Goal: Information Seeking & Learning: Learn about a topic

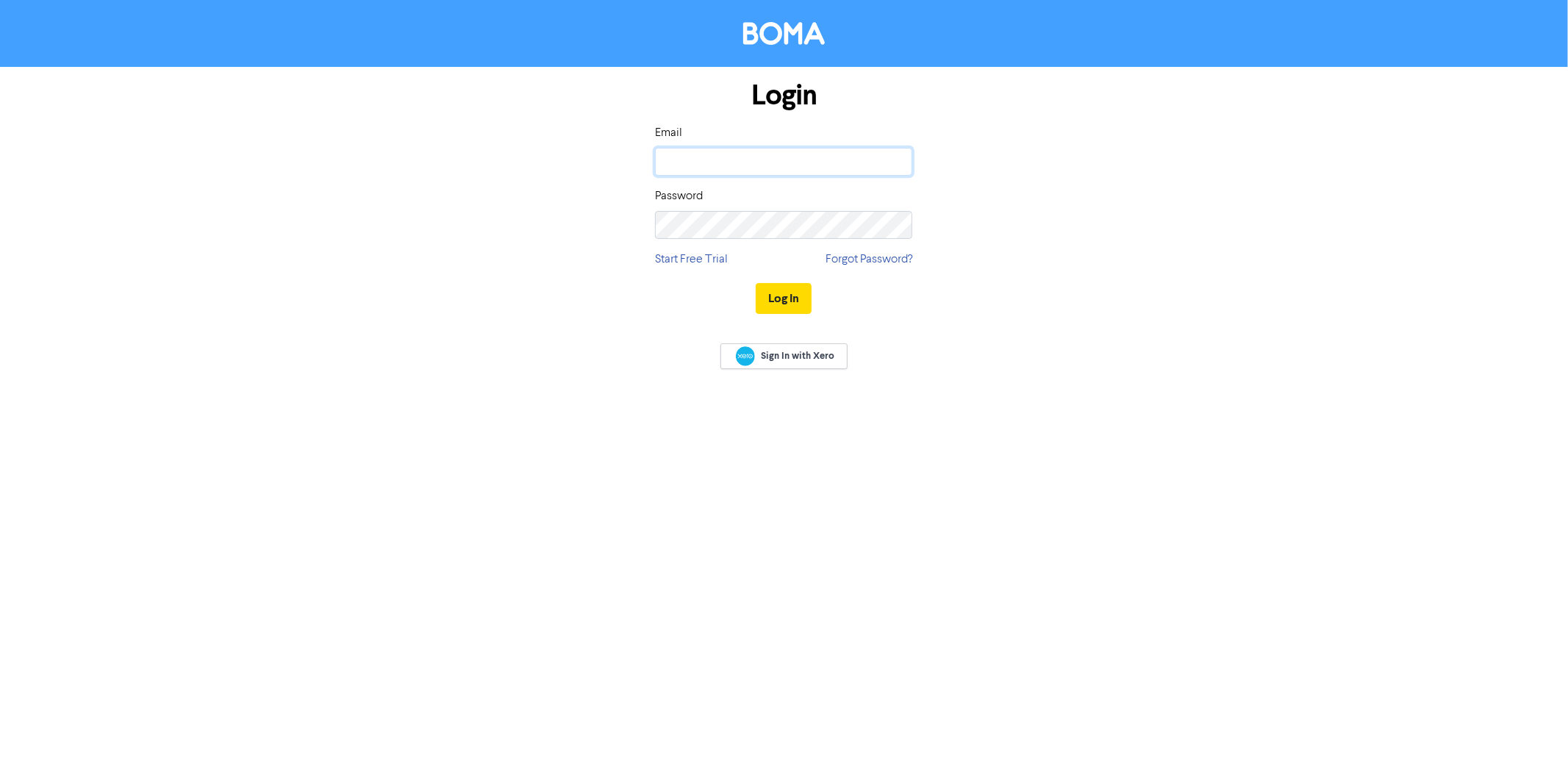
click at [679, 156] on input "email" at bounding box center [784, 162] width 257 height 28
type input "[EMAIL_ADDRESS][DOMAIN_NAME]"
click at [756, 283] on button "Log In" at bounding box center [783, 299] width 56 height 31
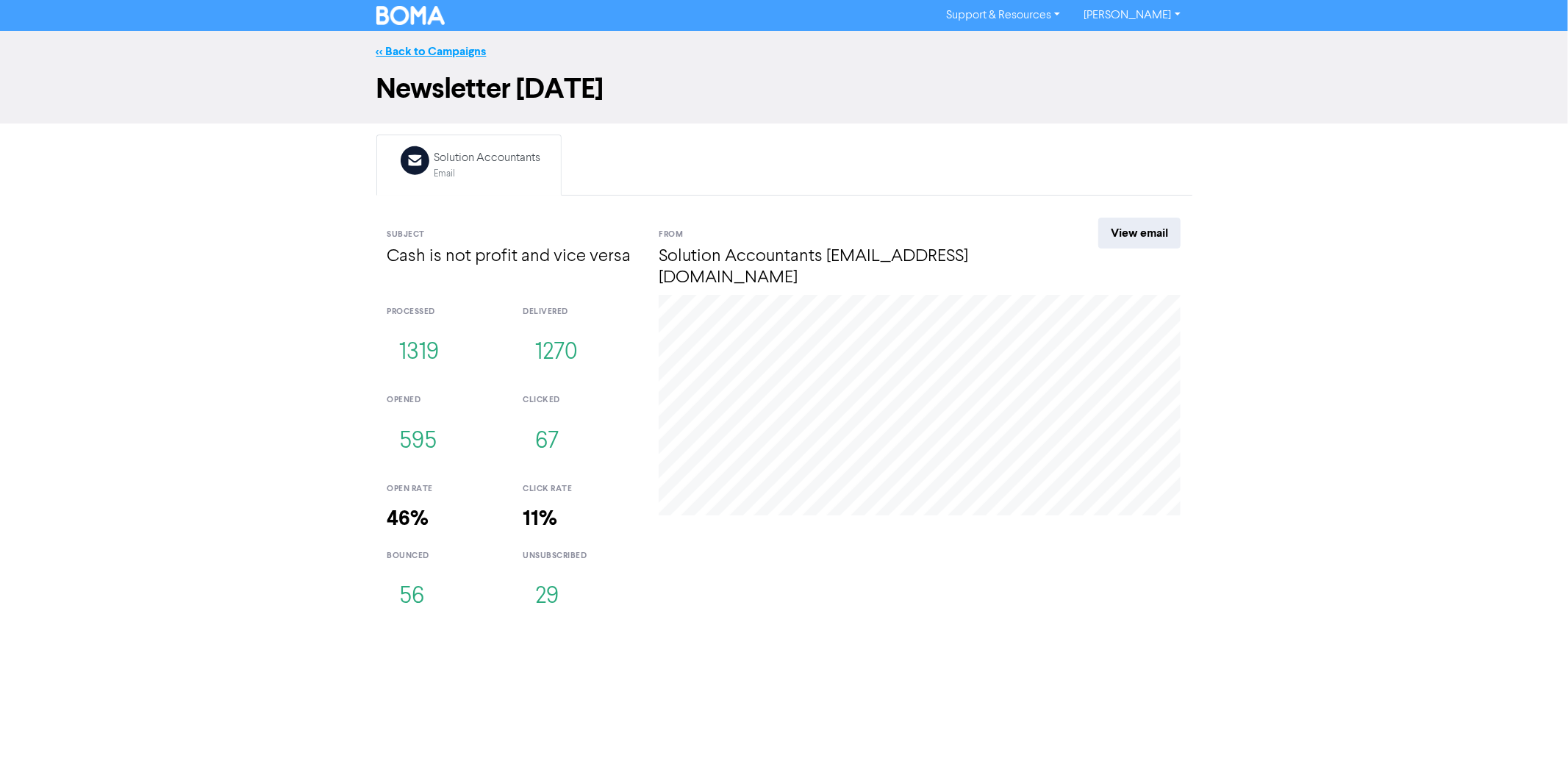
click at [422, 46] on link "<< Back to Campaigns" at bounding box center [431, 52] width 110 height 15
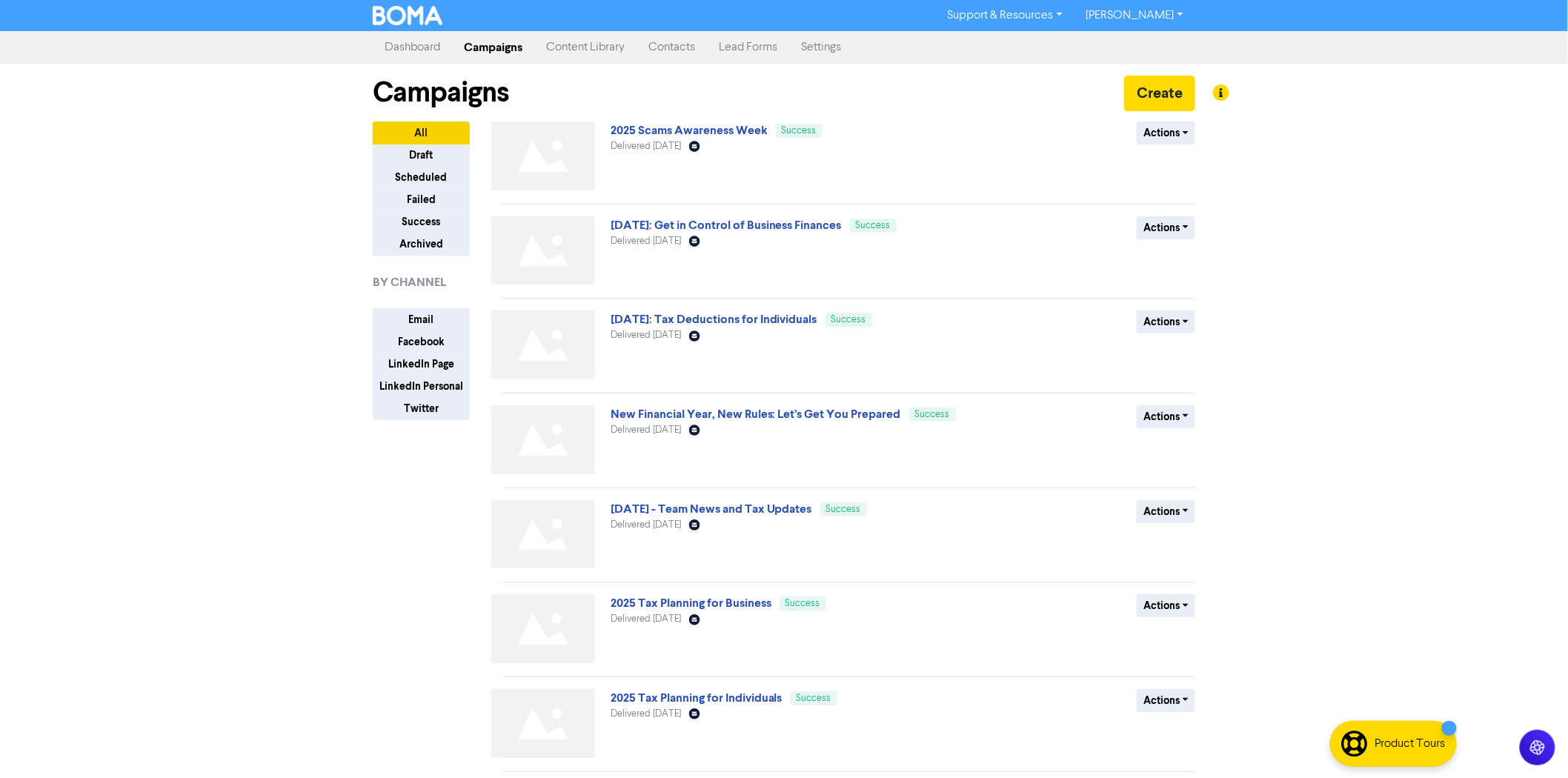
click at [591, 53] on link "Content Library" at bounding box center [585, 47] width 102 height 29
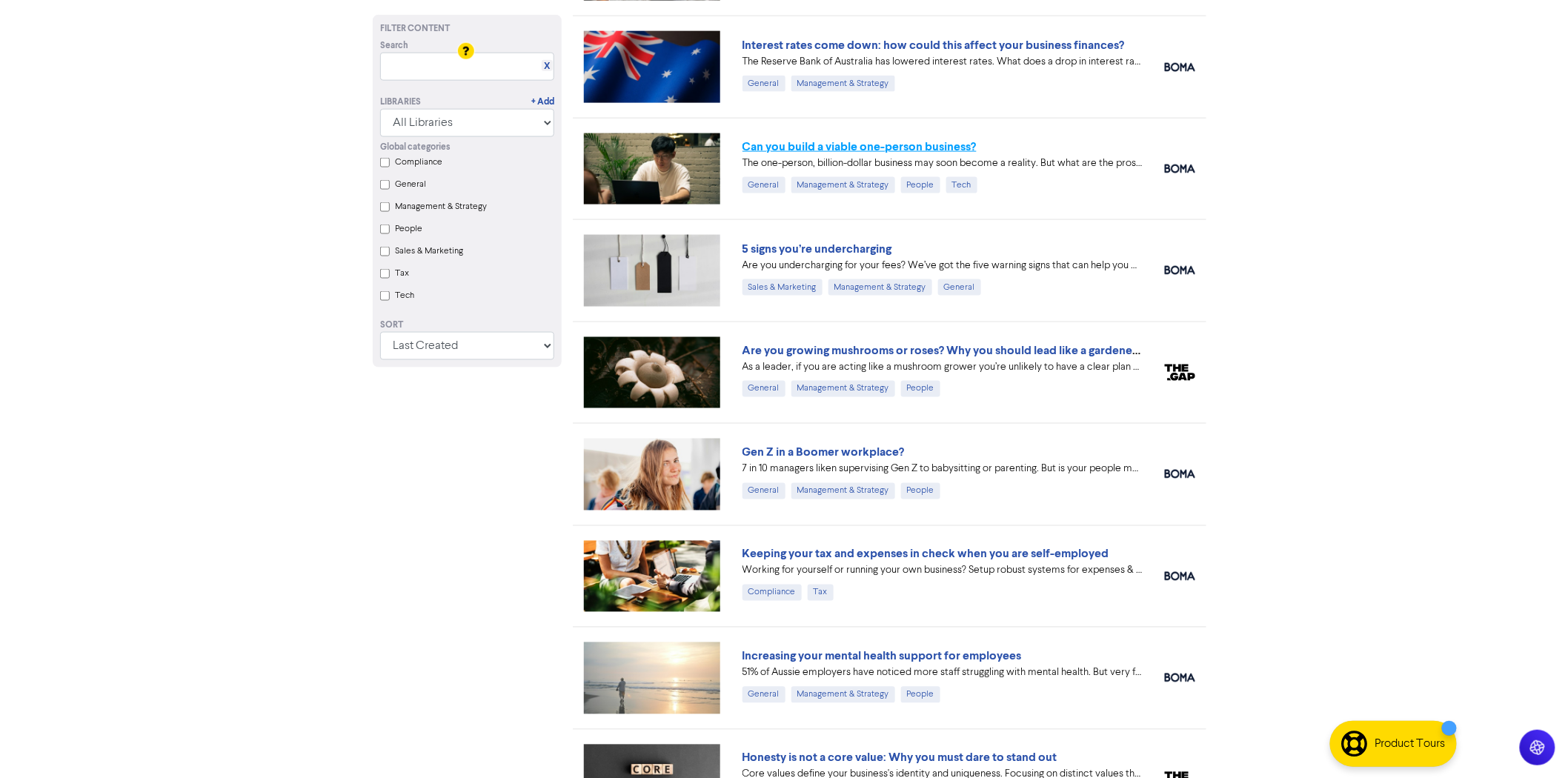
scroll to position [824, 0]
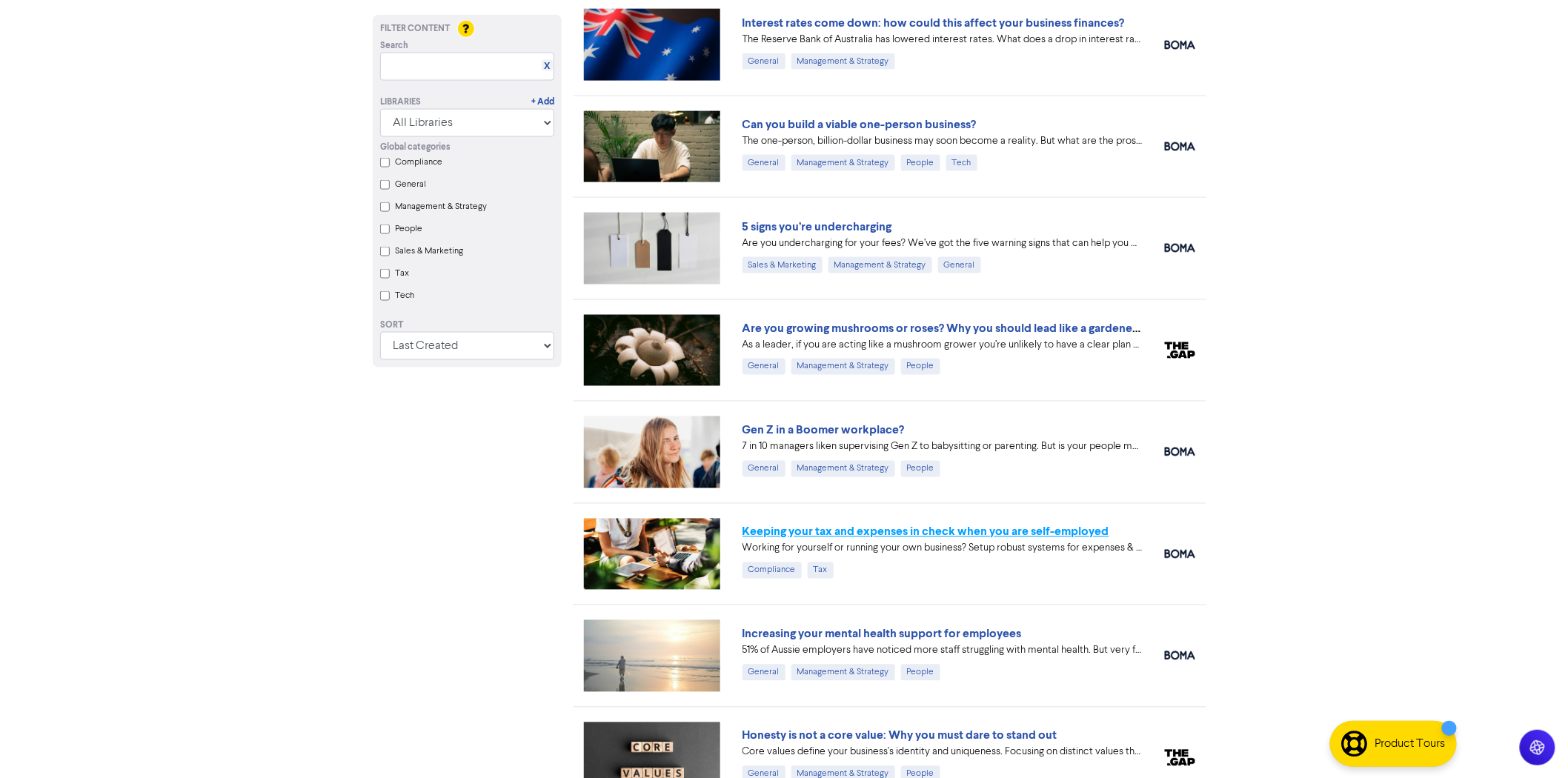
click at [865, 532] on link "Keeping your tax and expenses in check when you are self-employed" at bounding box center [926, 532] width 367 height 15
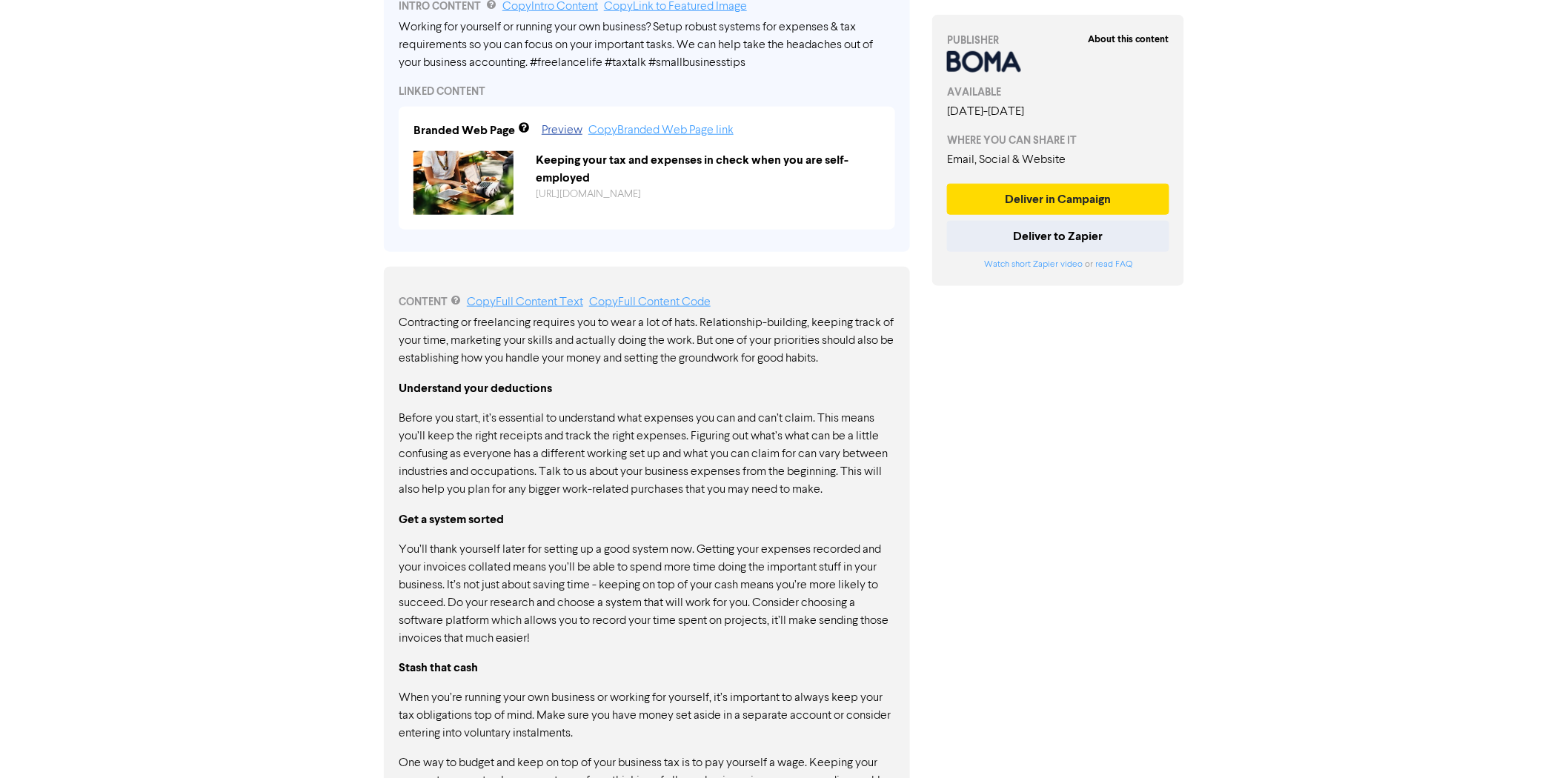
scroll to position [217, 0]
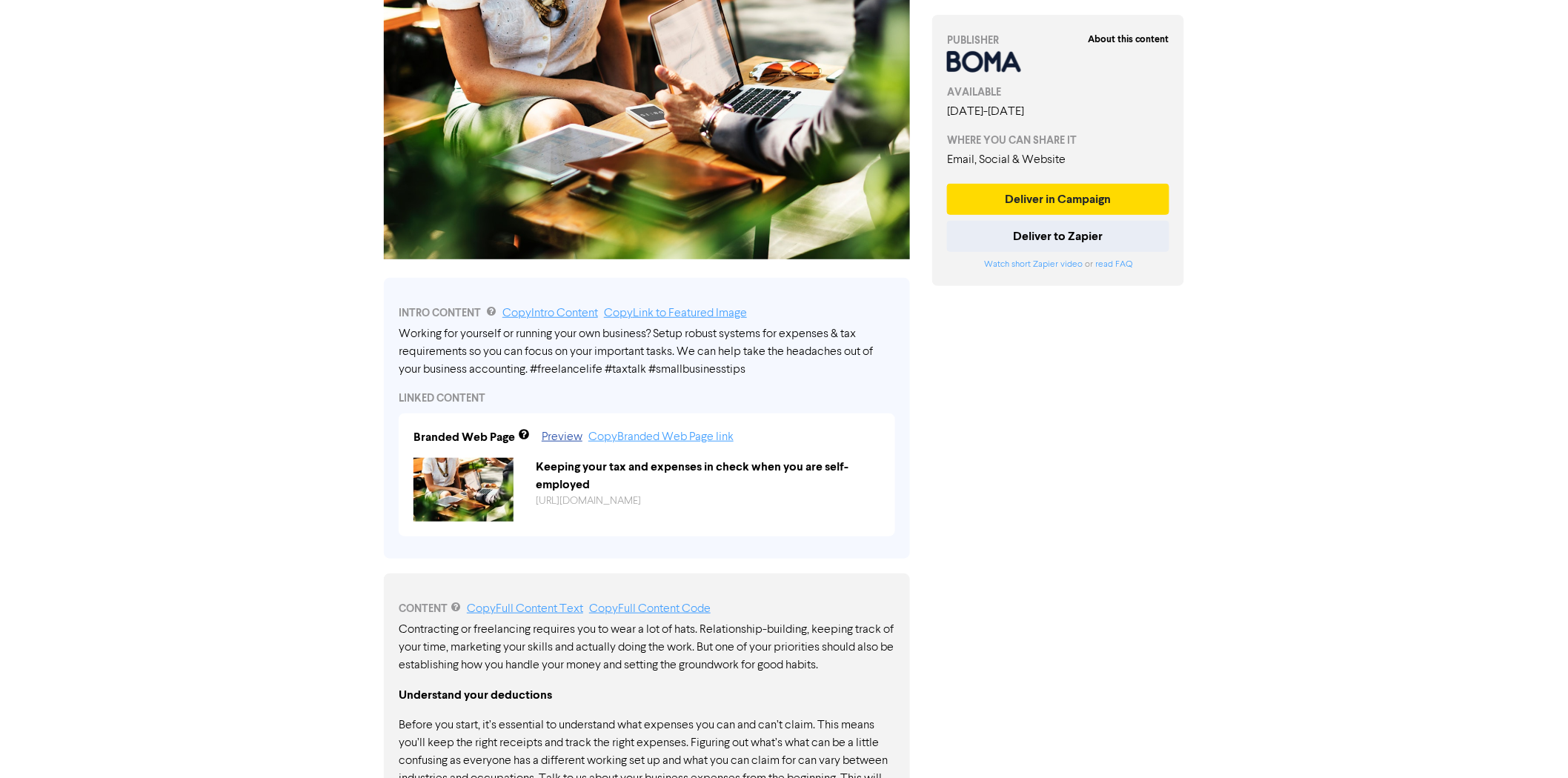
click at [545, 341] on div "Working for yourself or running your own business? Setup robust systems for exp…" at bounding box center [647, 351] width 497 height 53
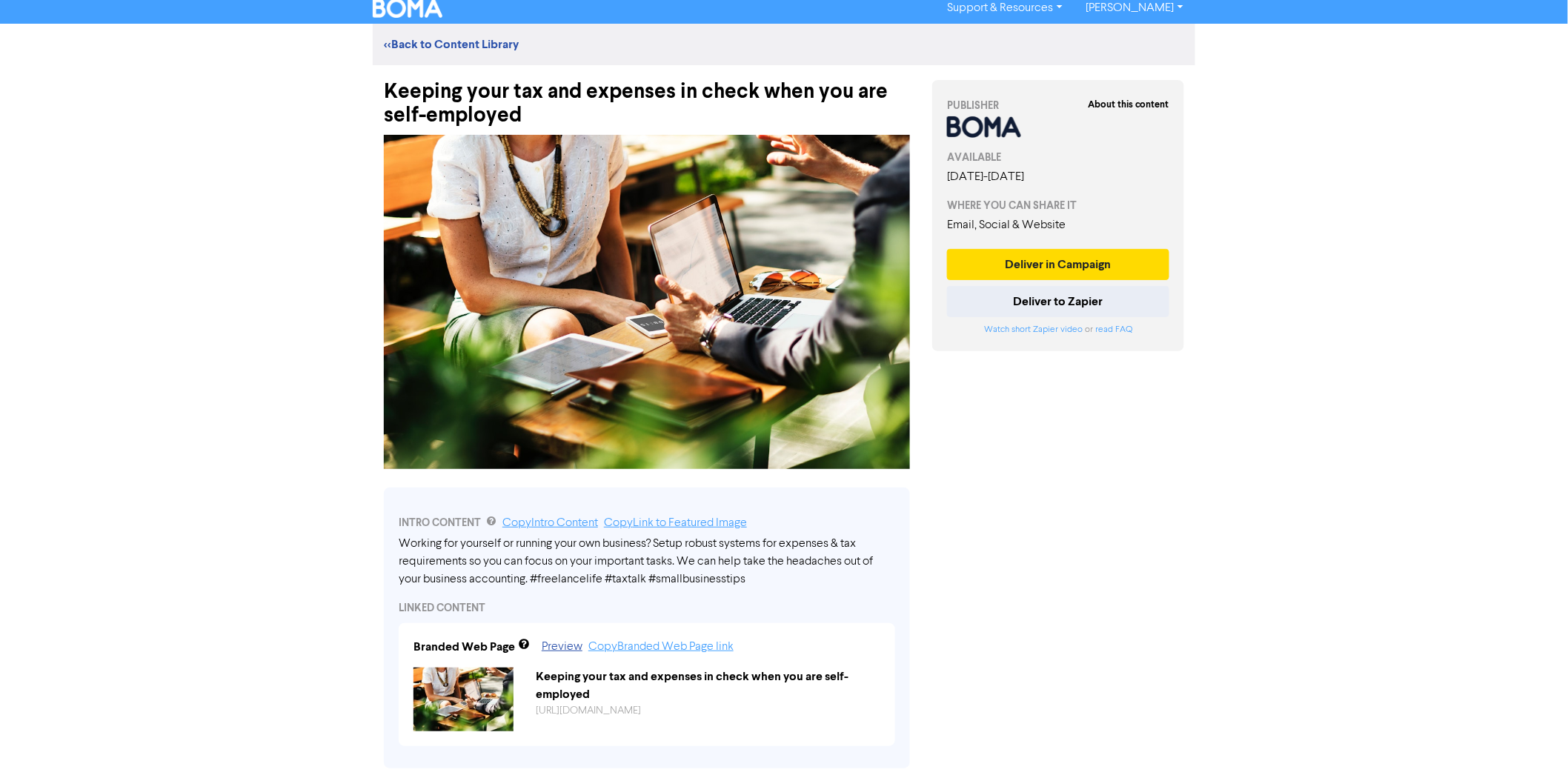
scroll to position [0, 0]
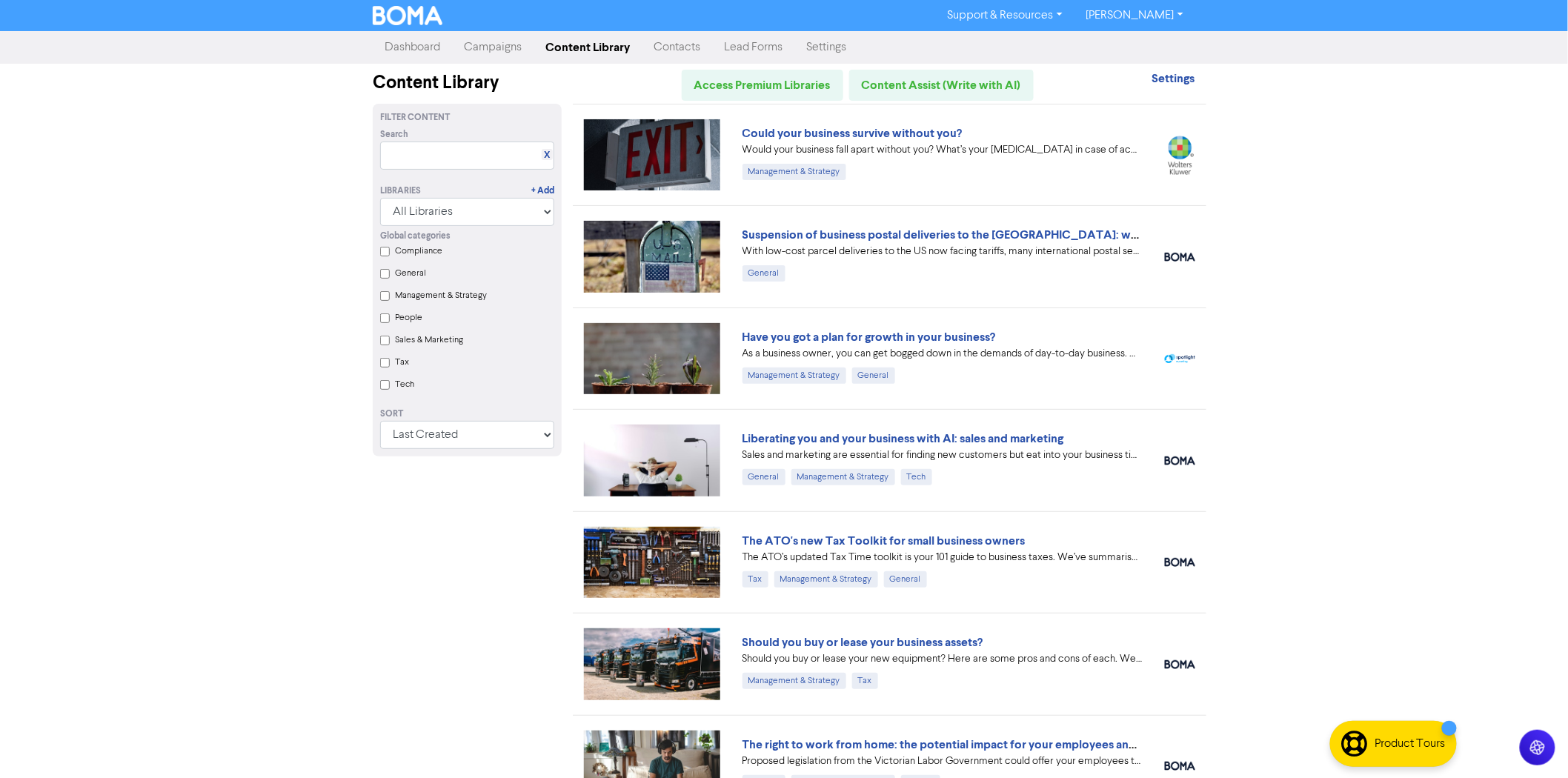
scroll to position [824, 0]
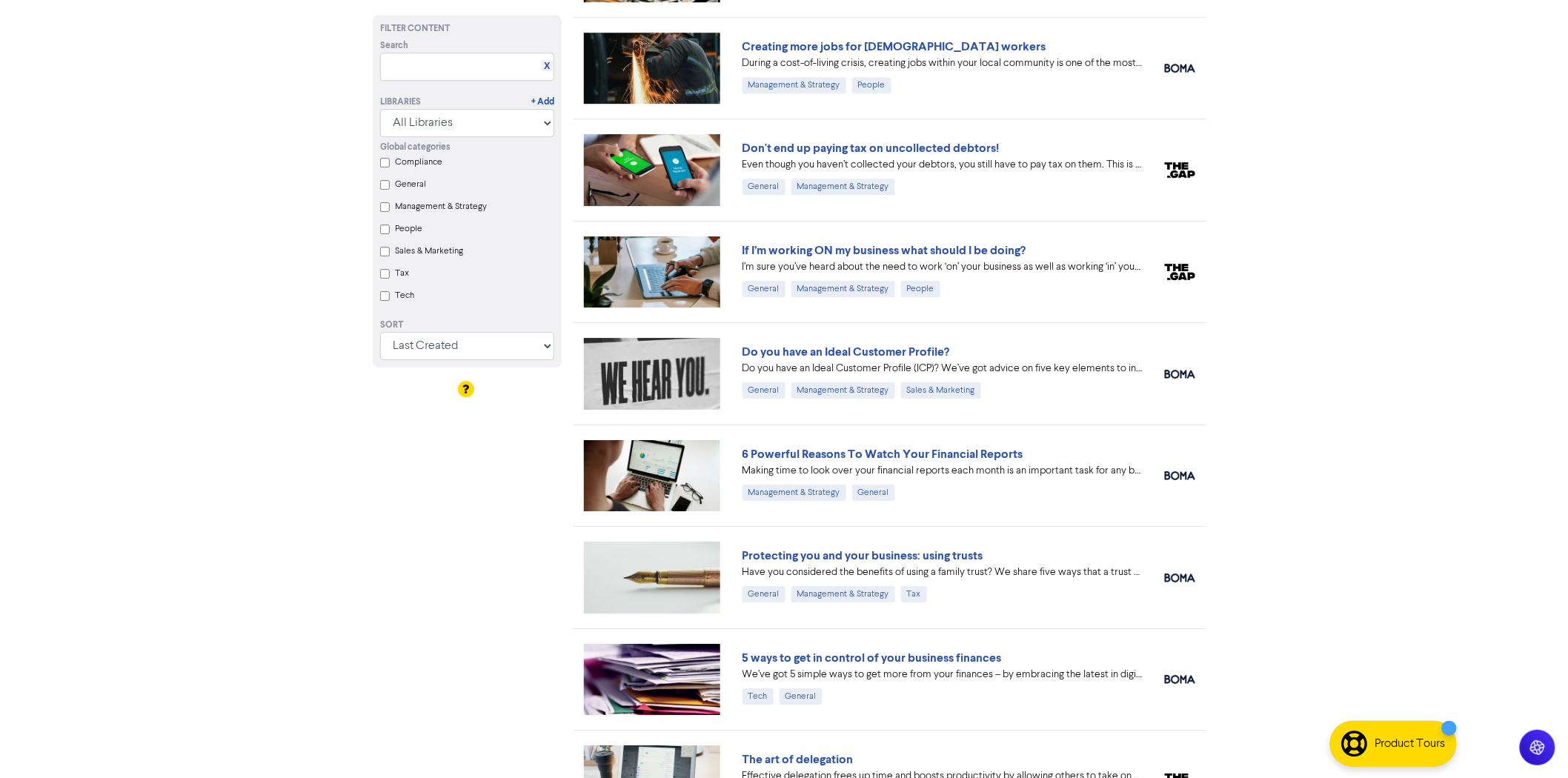
scroll to position [2179, 0]
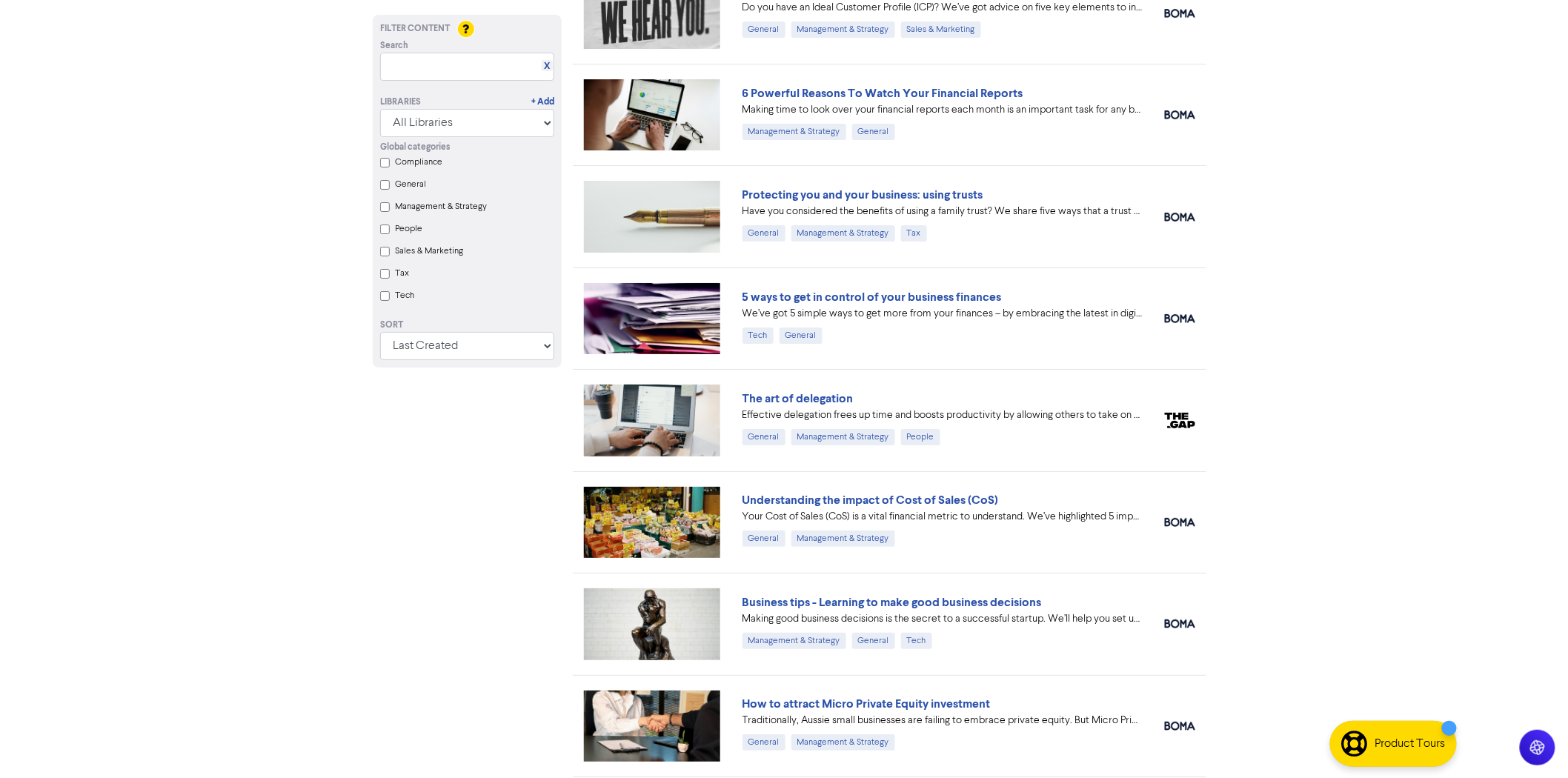
click at [386, 264] on div "Global categories Compliance General Management & Strategy People Sales & Marke…" at bounding box center [467, 223] width 197 height 173
click at [386, 272] on input "Tax" at bounding box center [385, 274] width 10 height 10
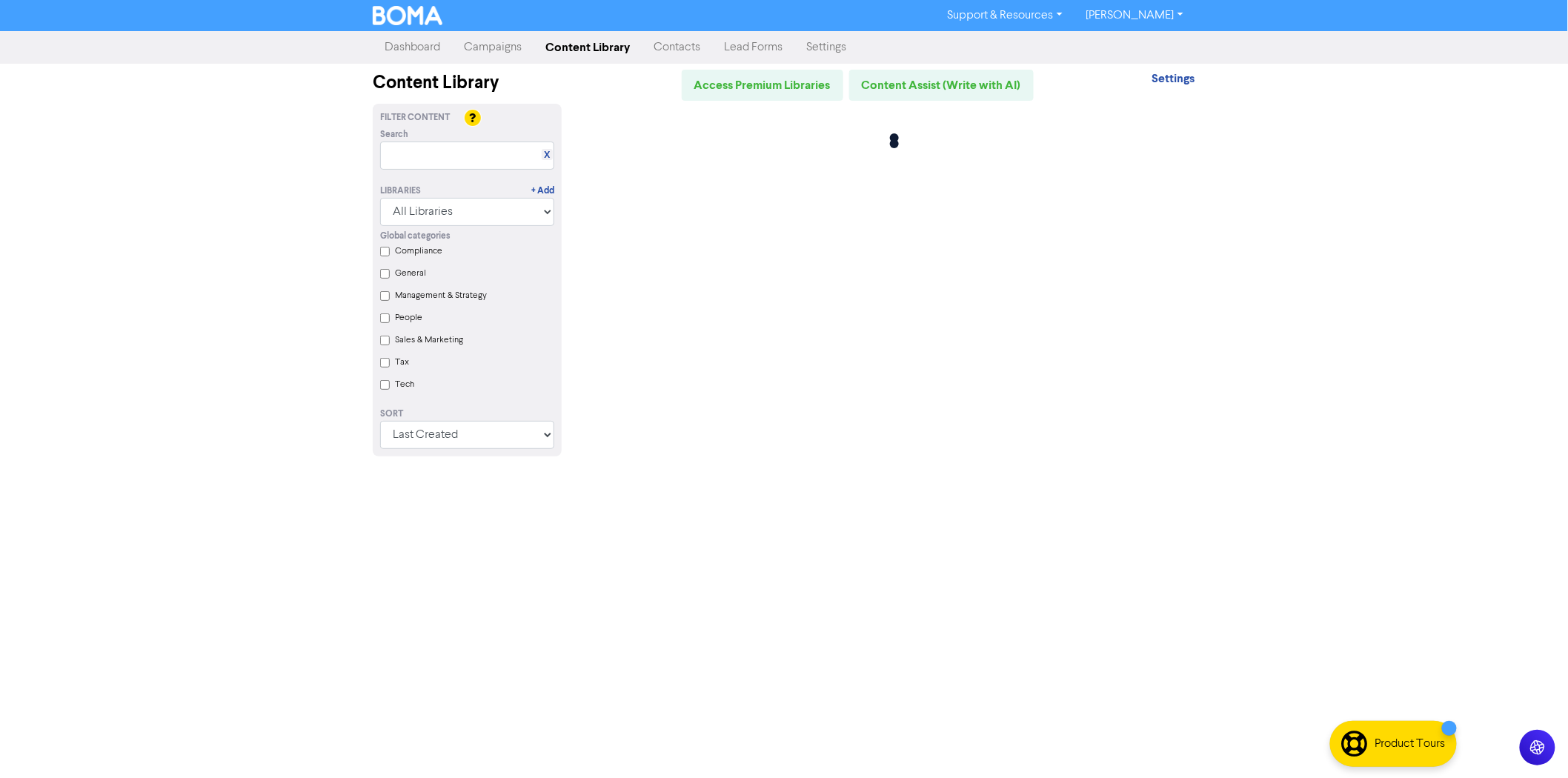
scroll to position [0, 0]
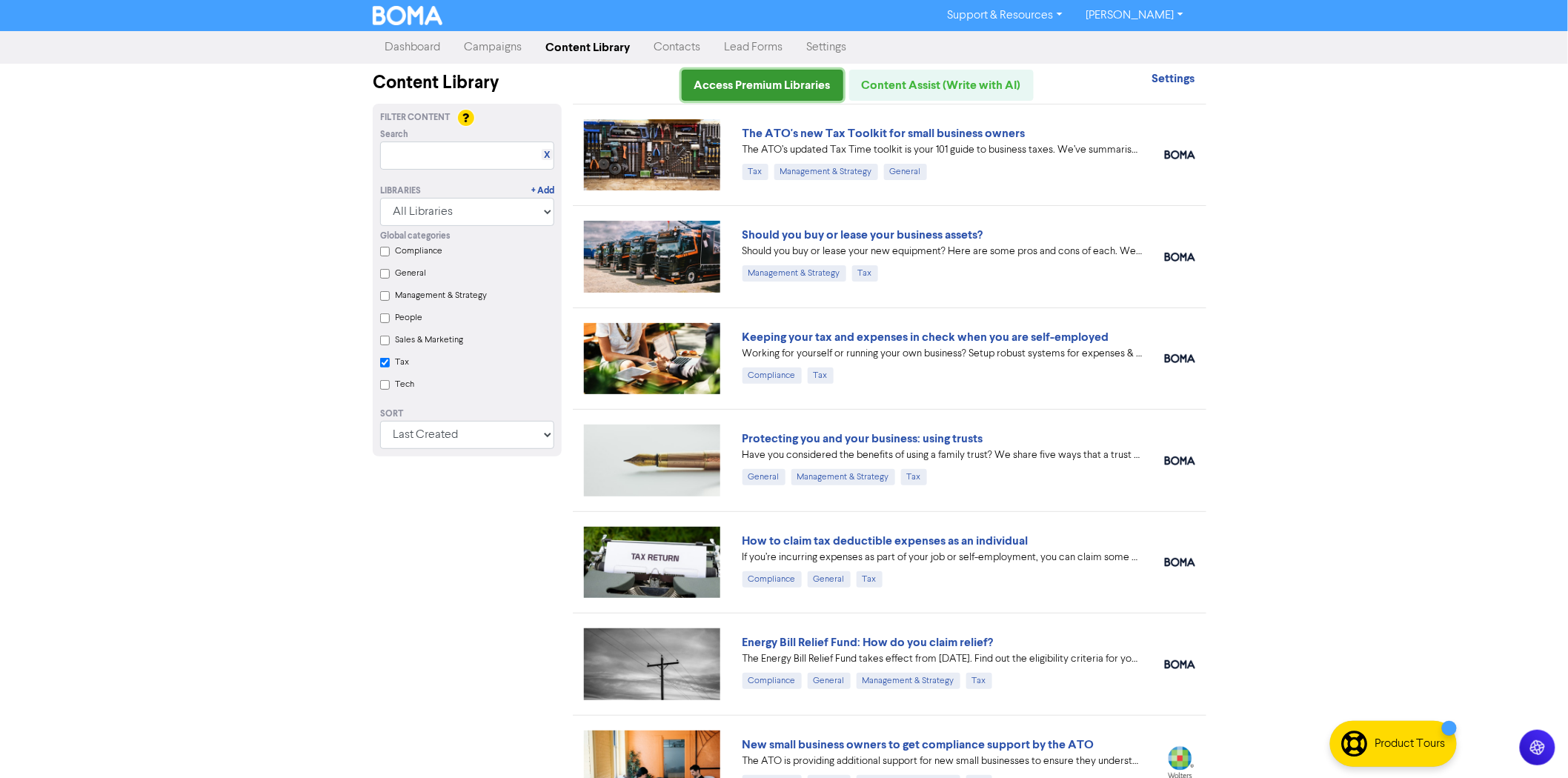
click at [765, 86] on link "Access Premium Libraries" at bounding box center [762, 85] width 161 height 31
click at [1332, 291] on div "Support & Resources Video Tutorials FAQ & Guides Marketing Education [PERSON_NA…" at bounding box center [784, 389] width 1568 height 778
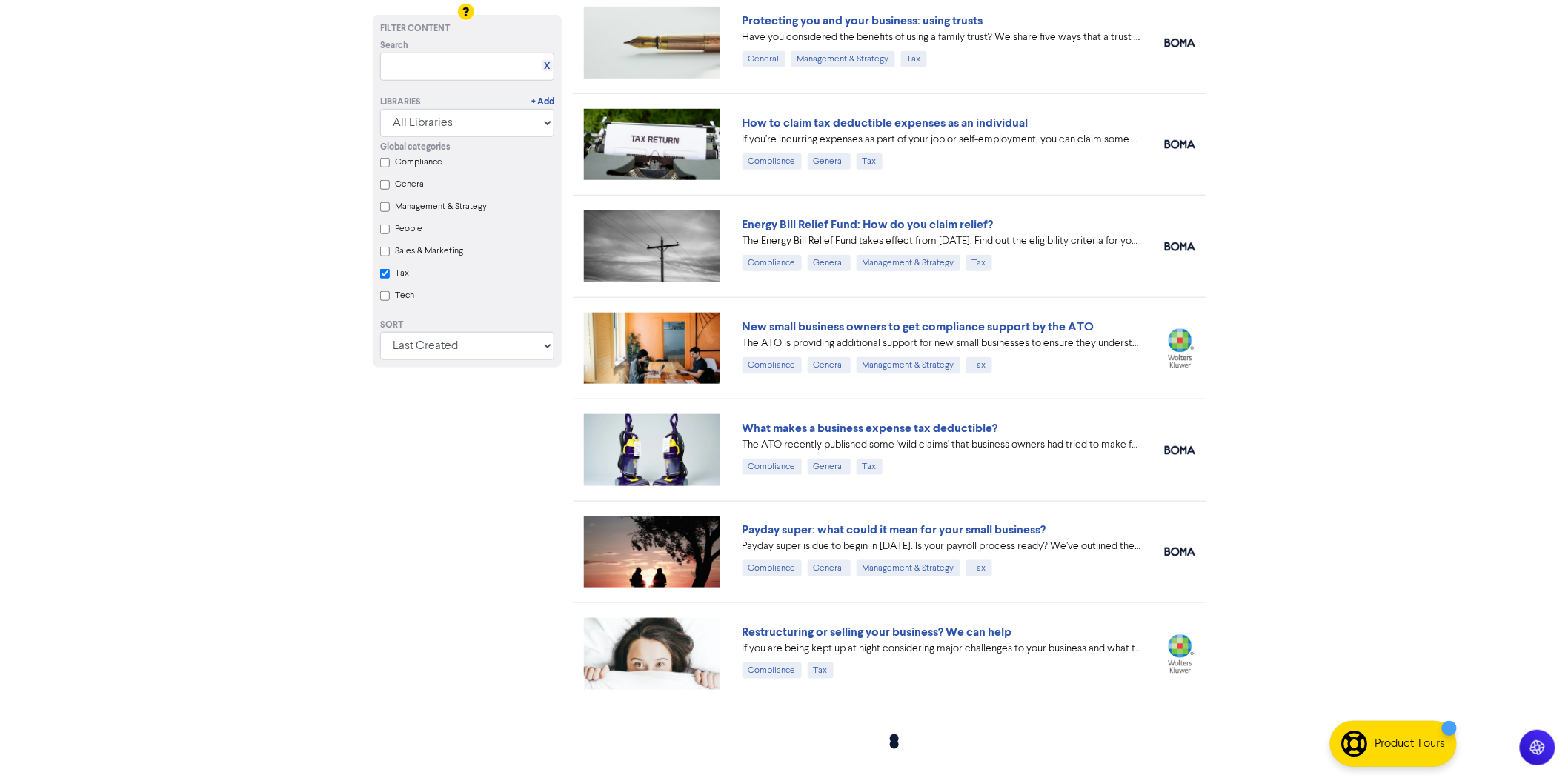
scroll to position [418, 0]
checkbox input "true"
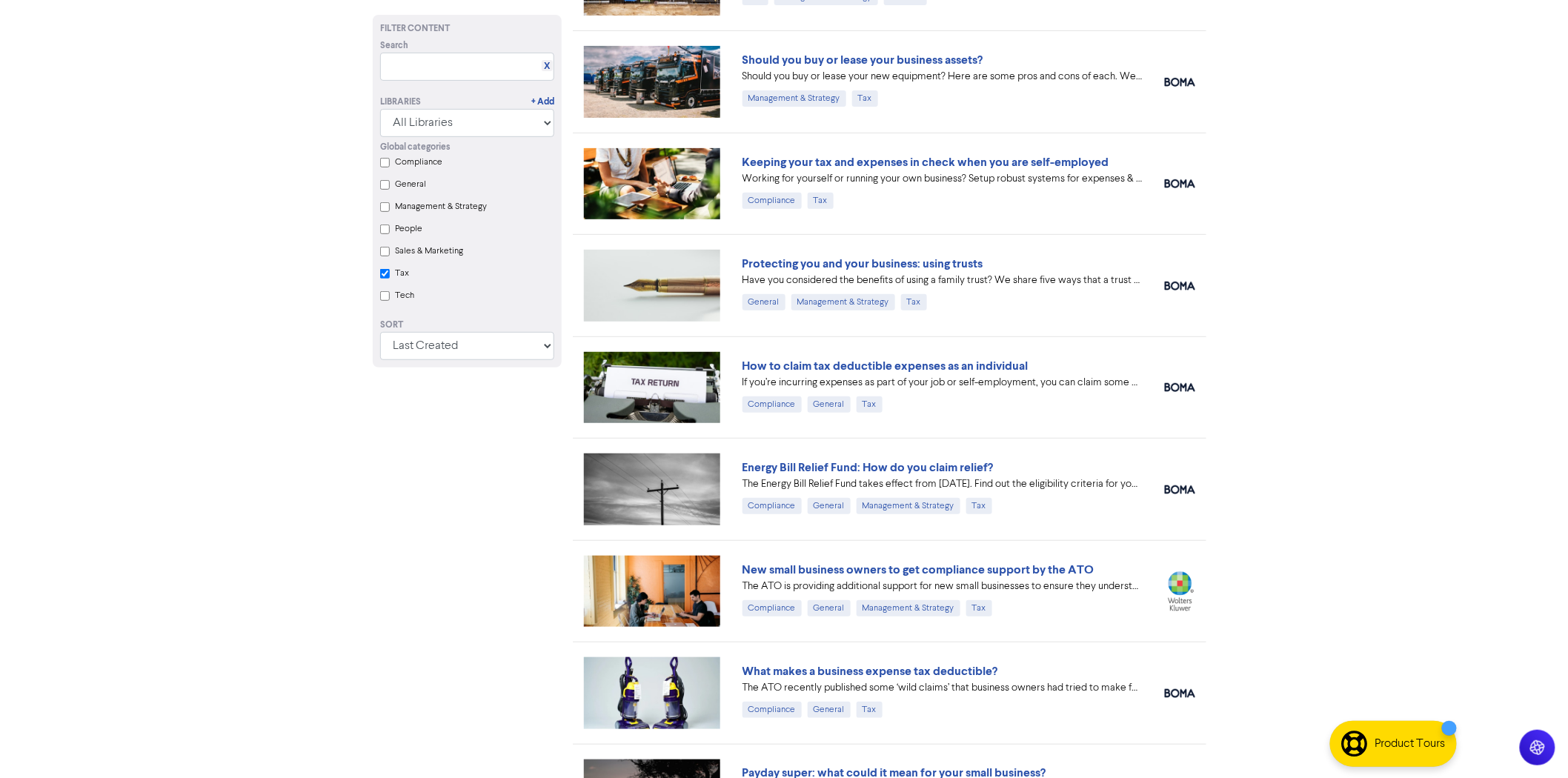
scroll to position [0, 0]
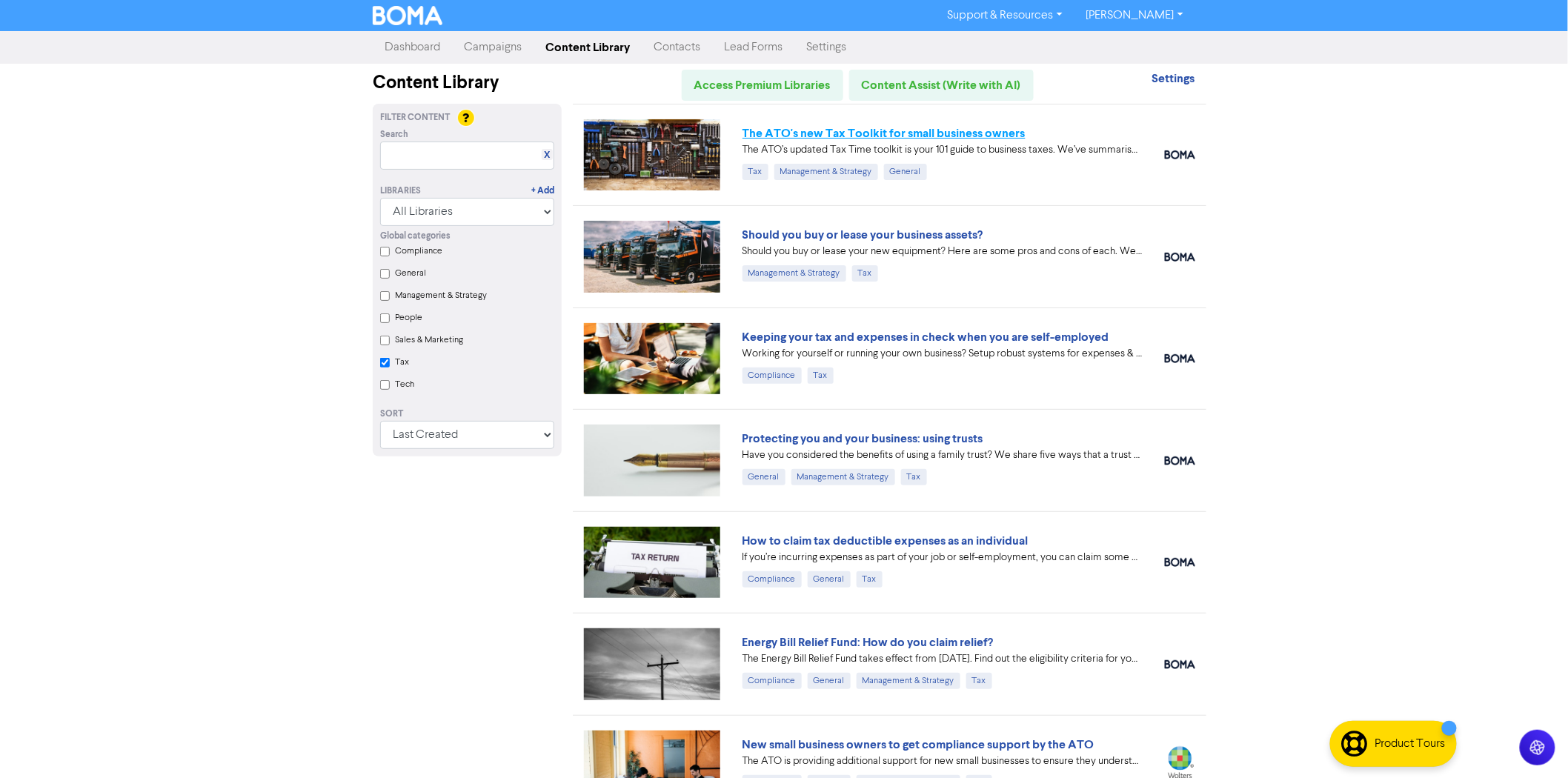
click at [871, 131] on link "The ATO's new Tax Toolkit for small business owners" at bounding box center [884, 133] width 283 height 15
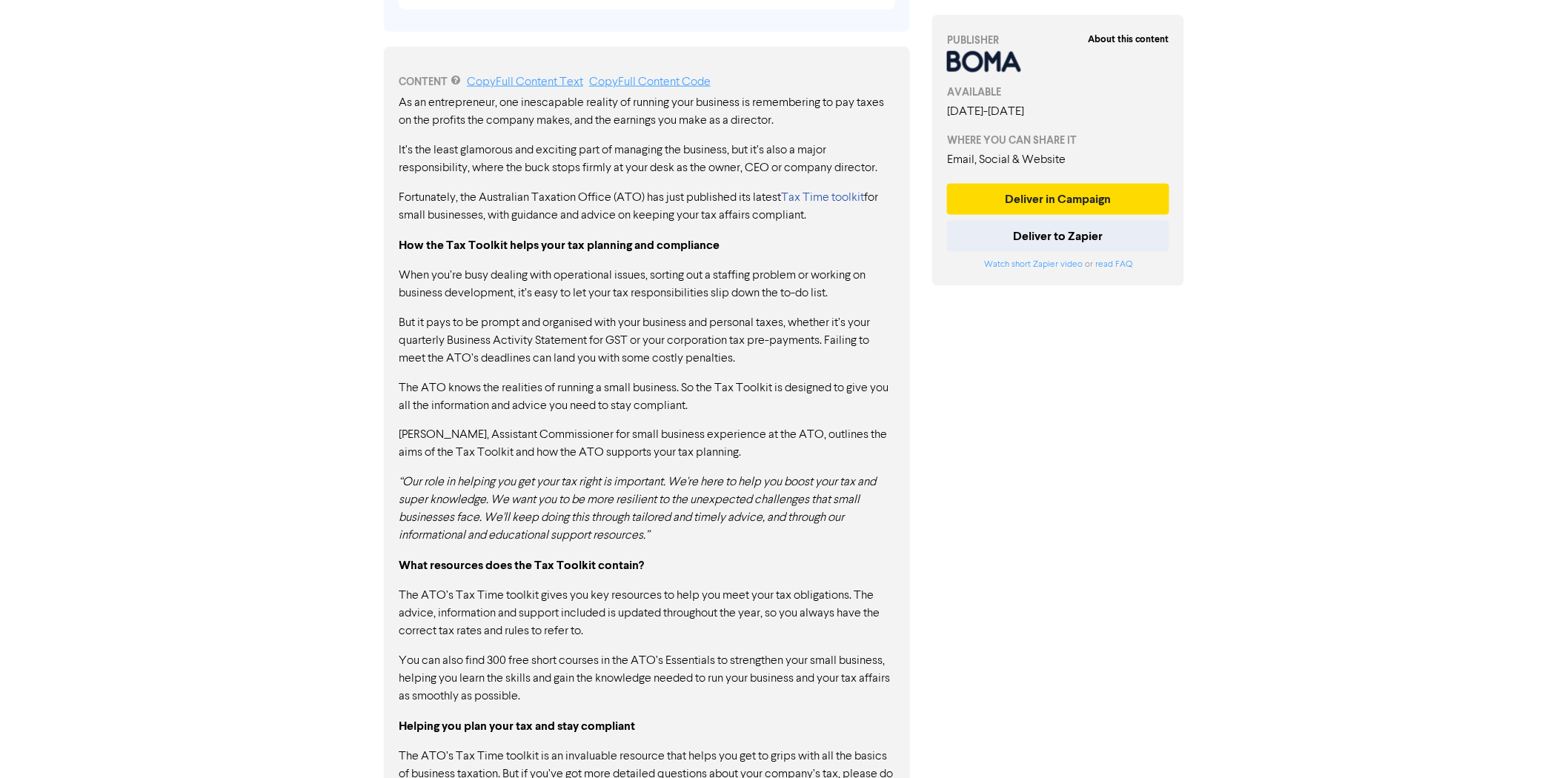
scroll to position [741, 0]
click at [833, 194] on link "Tax Time toolkit" at bounding box center [823, 197] width 83 height 12
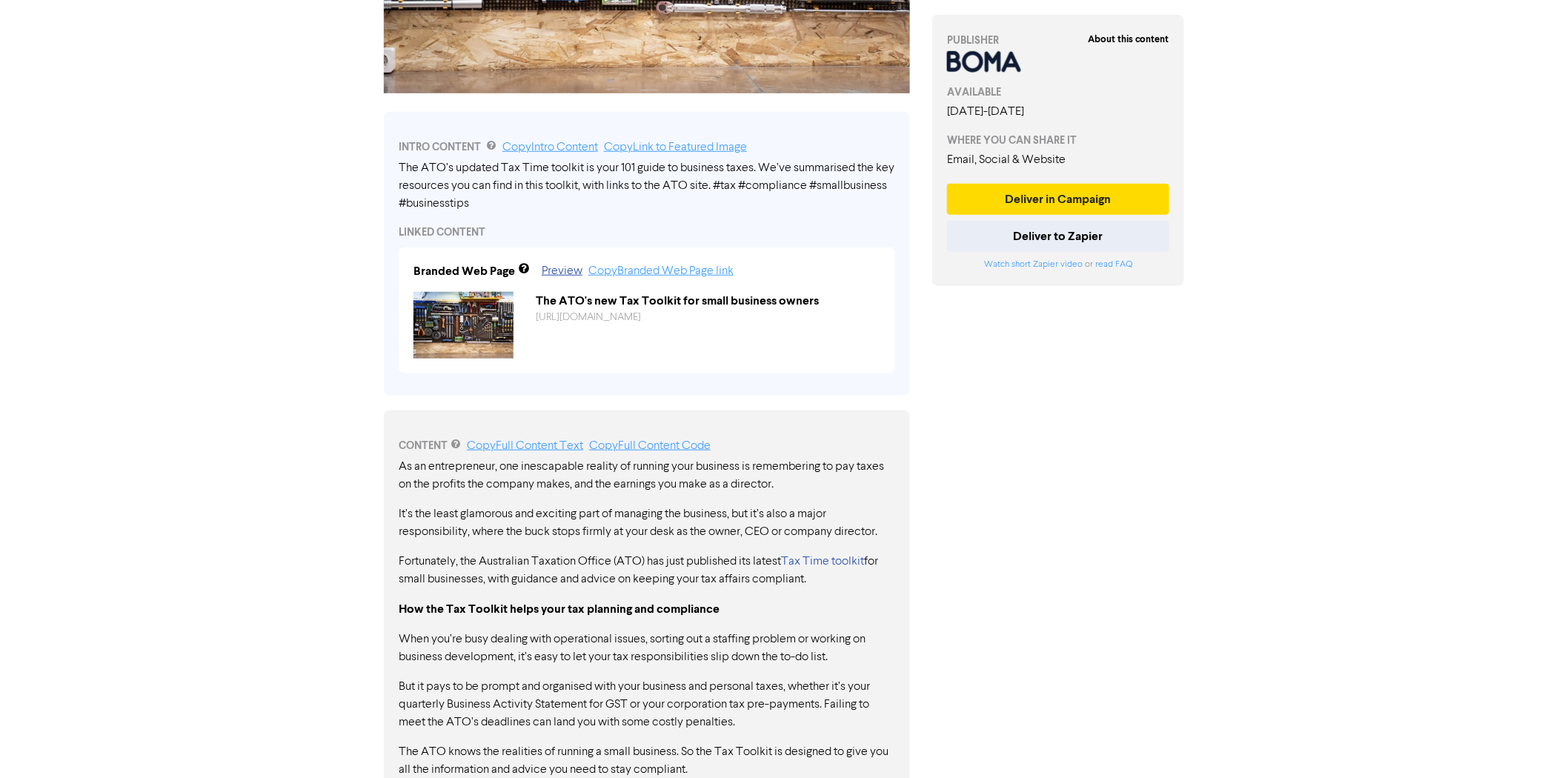
scroll to position [179, 0]
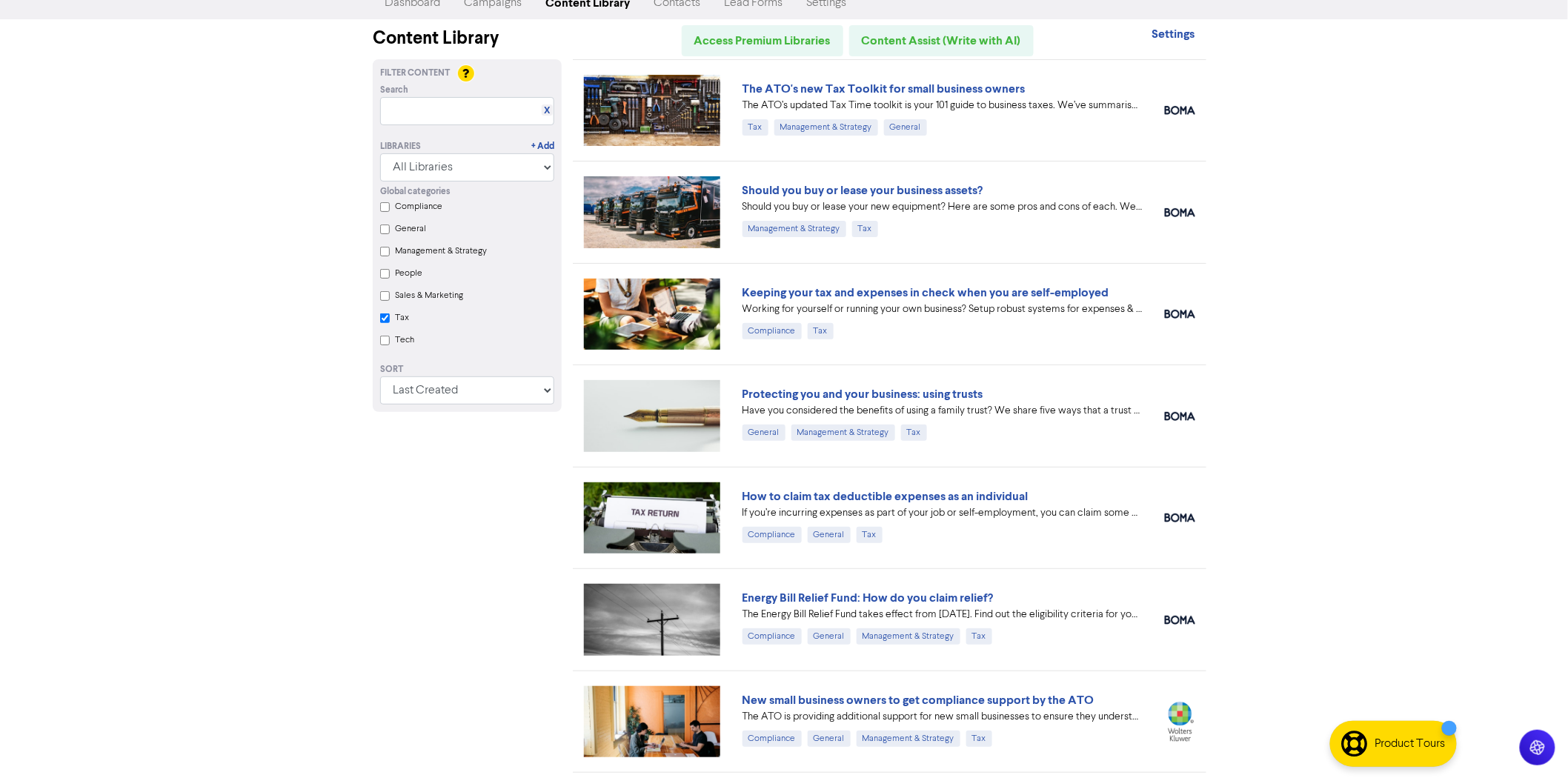
scroll to position [82, 0]
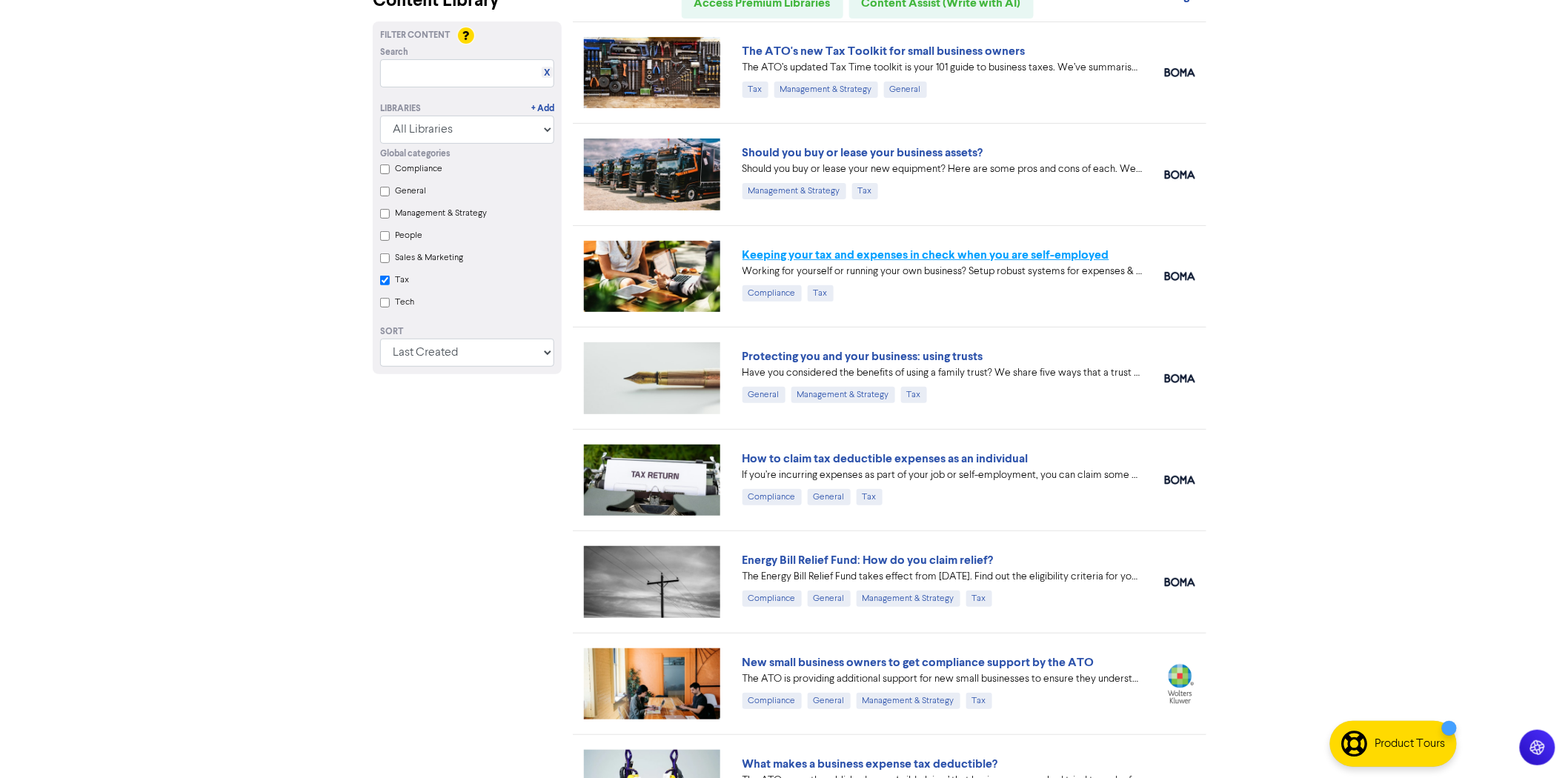
click at [853, 250] on link "Keeping your tax and expenses in check when you are self-employed" at bounding box center [926, 255] width 367 height 15
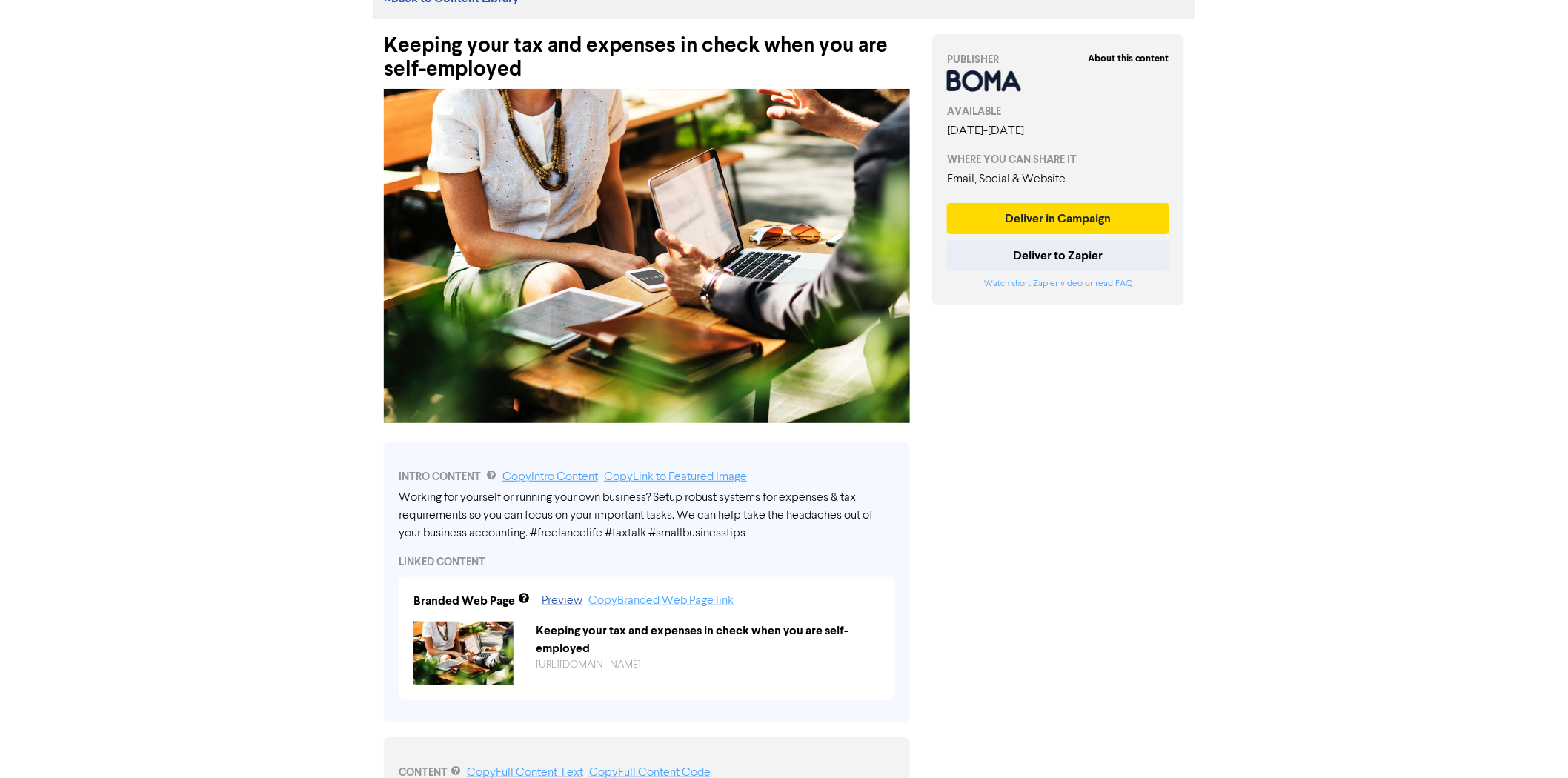
scroll to position [82, 0]
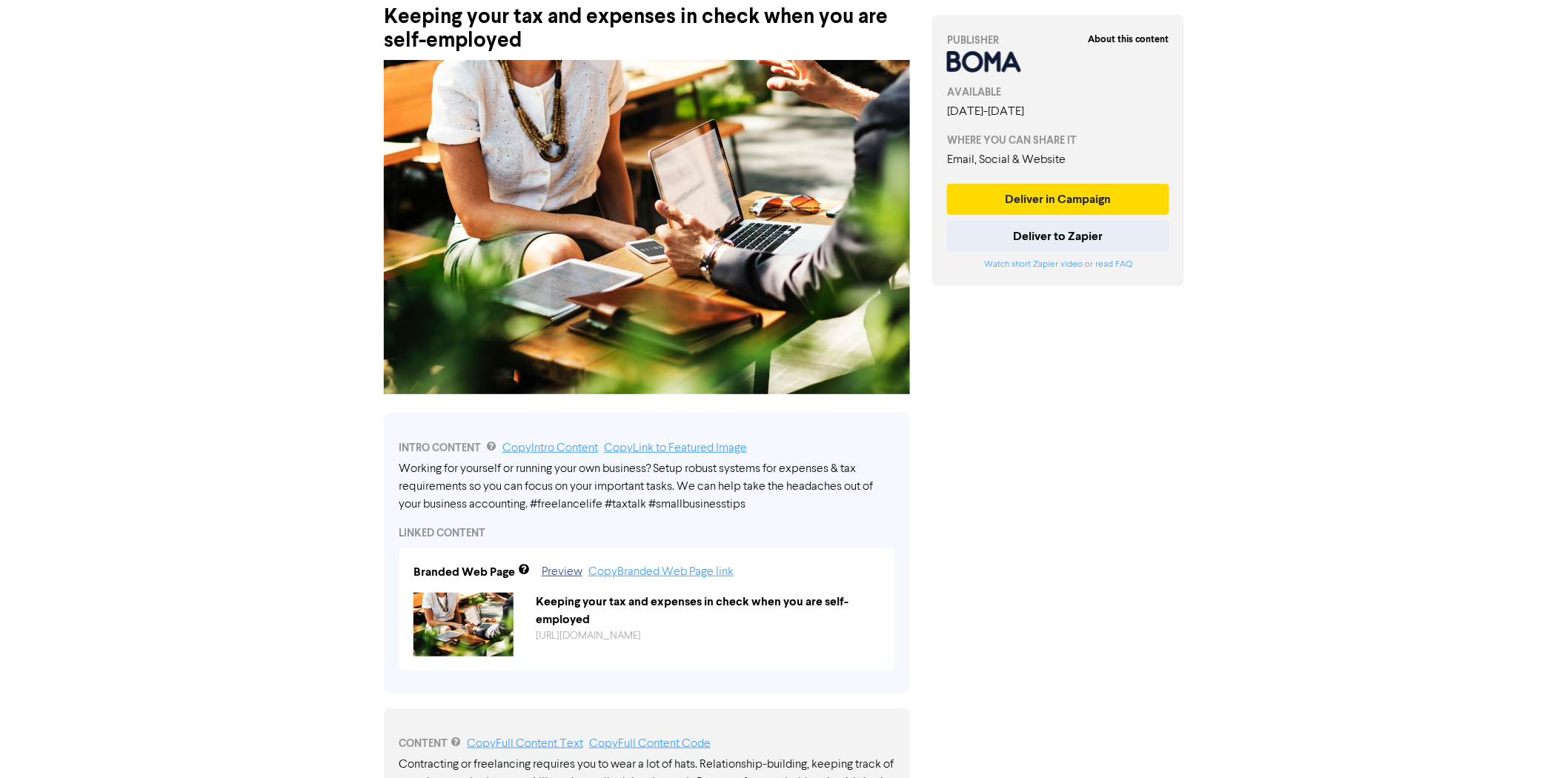
click at [1435, 211] on div "Support & Resources Video Tutorials FAQ & Guides Marketing Education [PERSON_NA…" at bounding box center [784, 307] width 1568 height 778
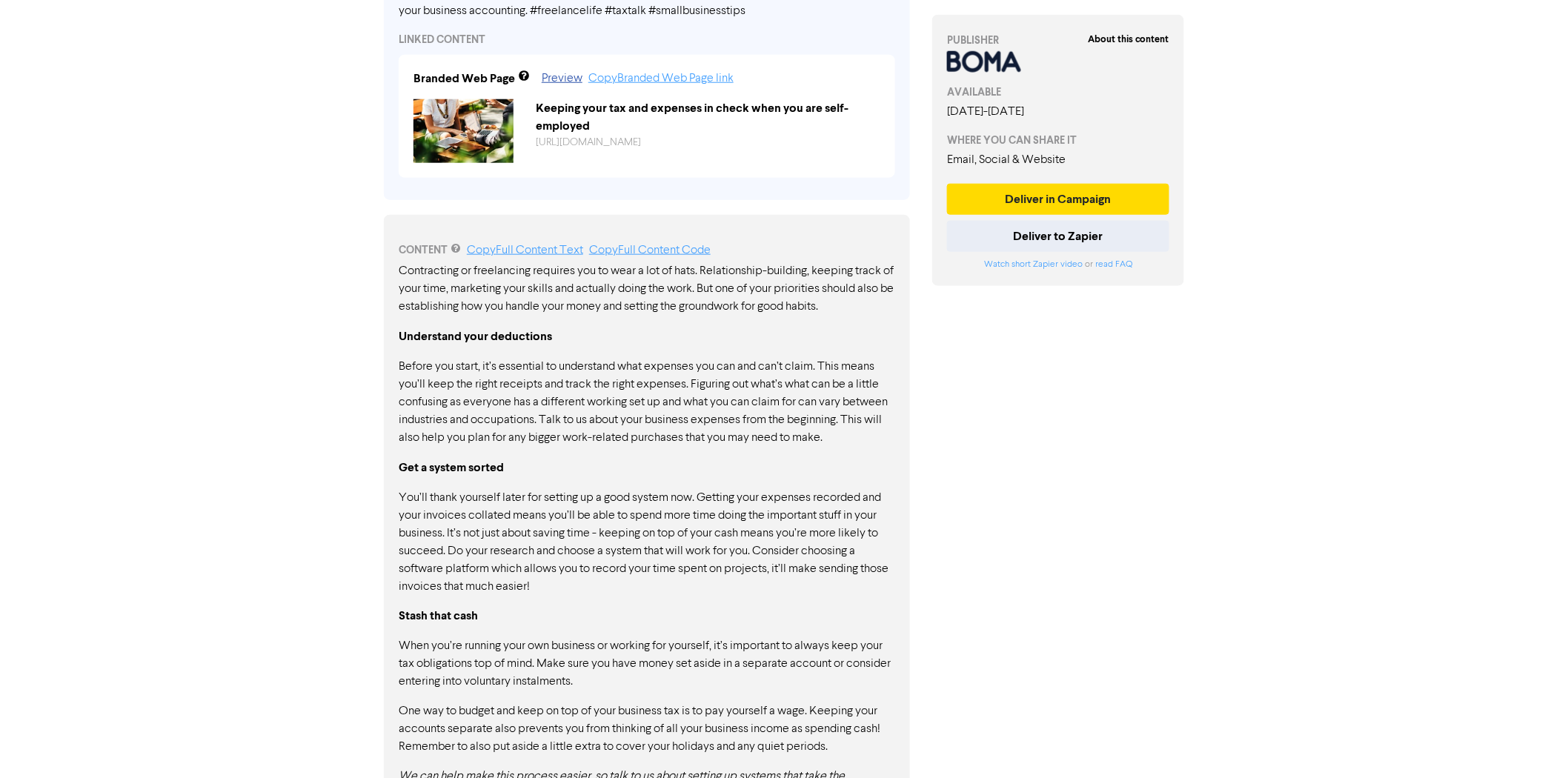
scroll to position [629, 0]
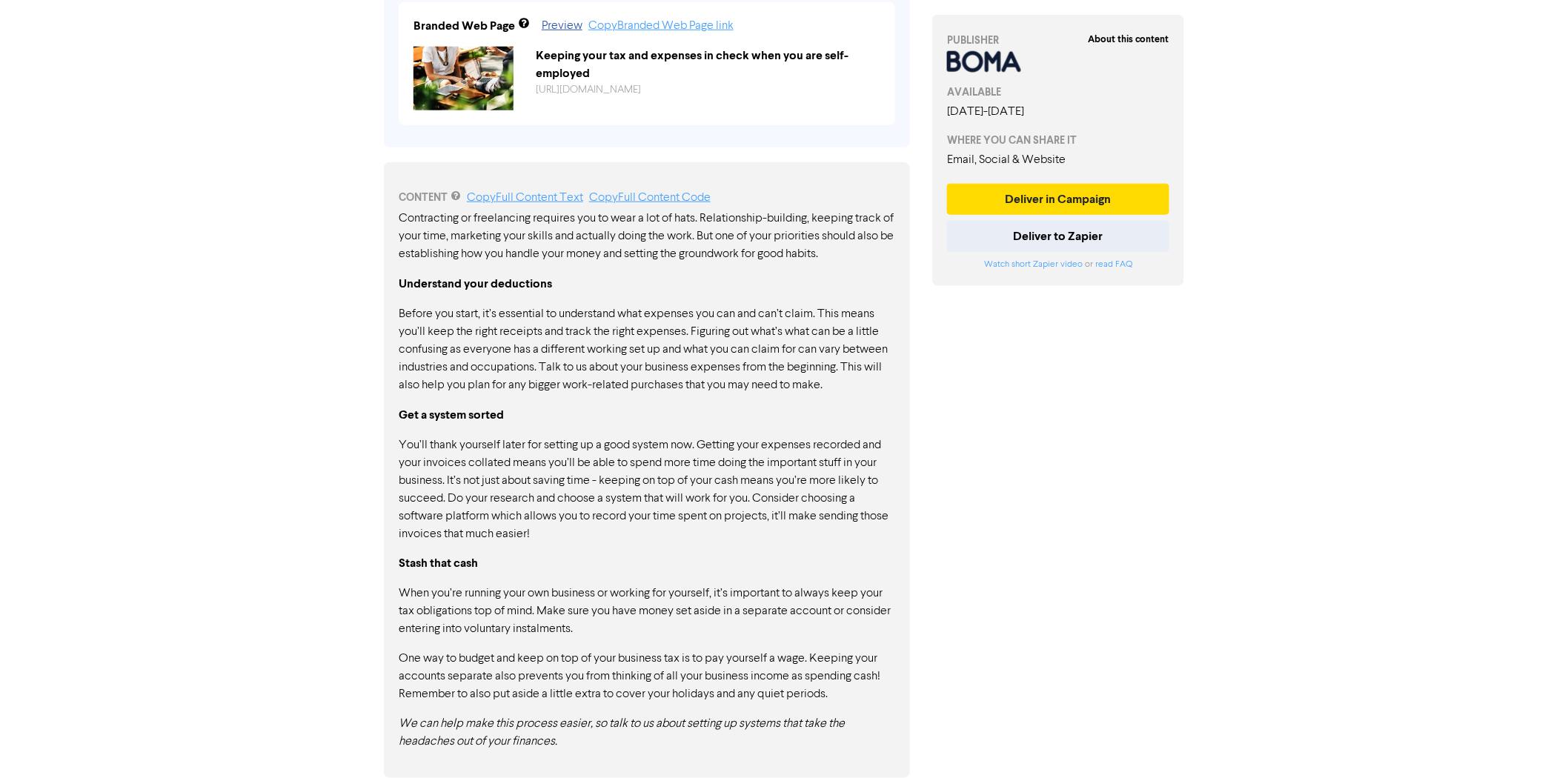
drag, startPoint x: 1379, startPoint y: 390, endPoint x: 1239, endPoint y: 399, distance: 140.3
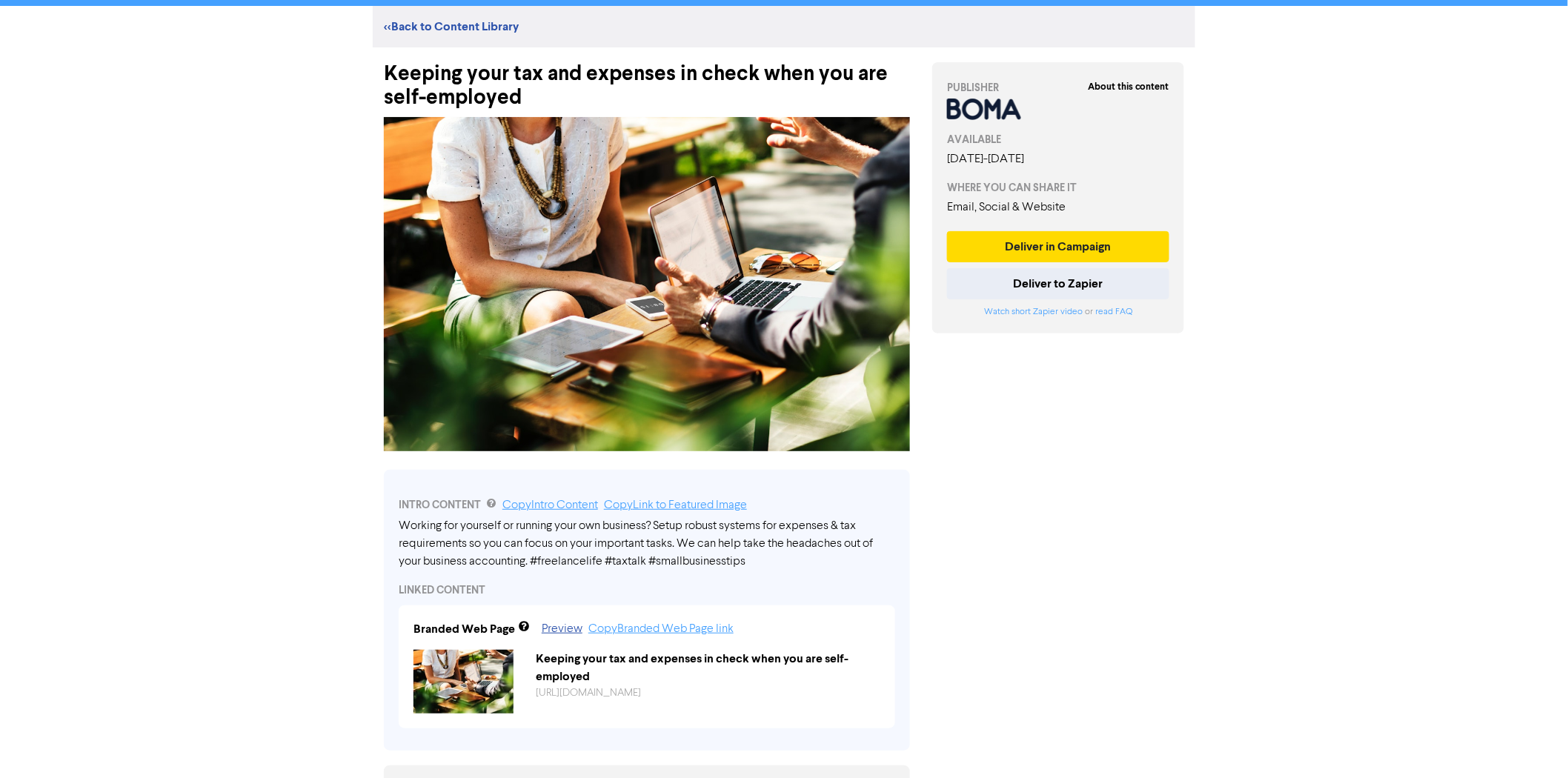
scroll to position [0, 0]
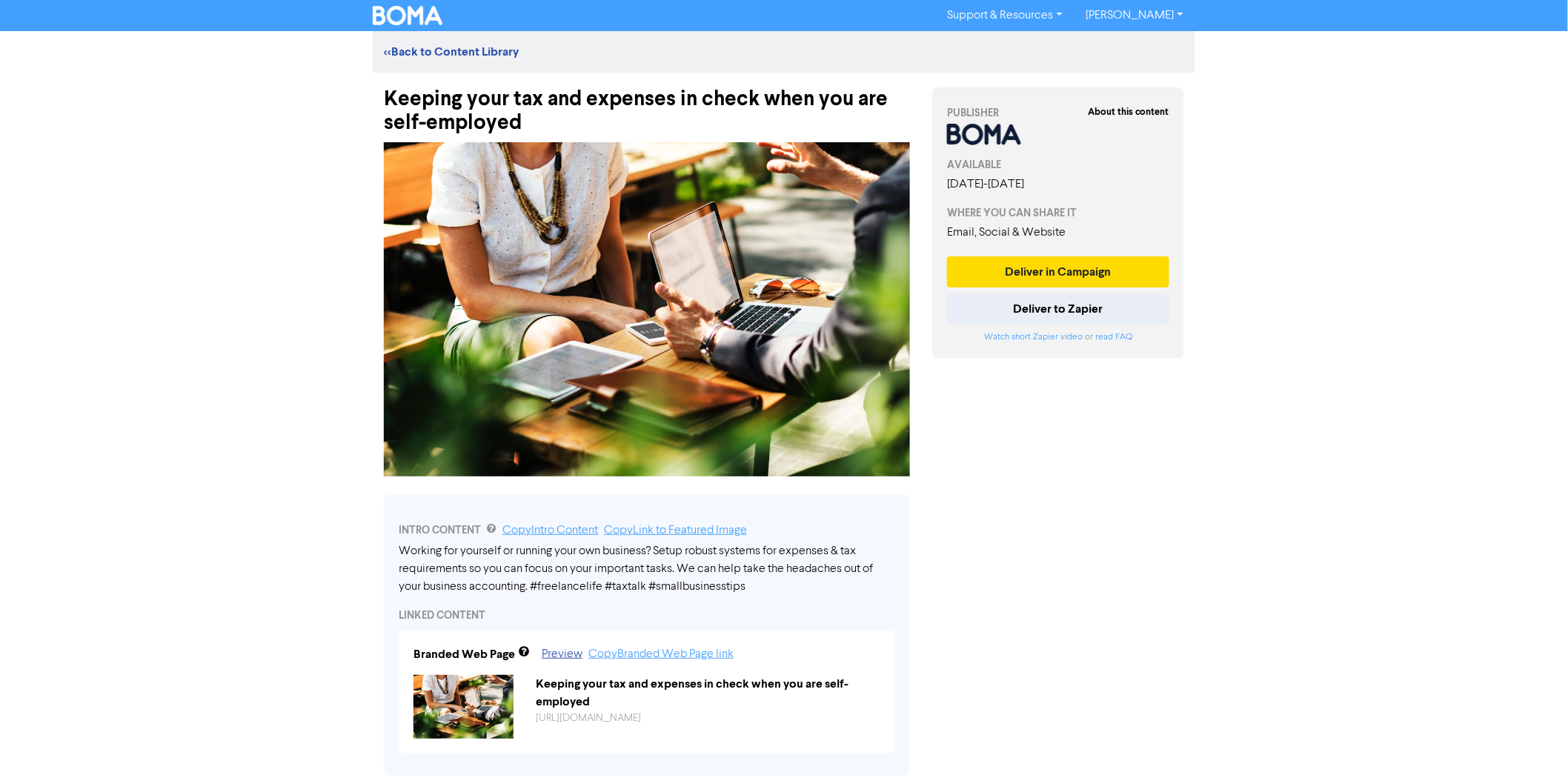
scroll to position [82, 0]
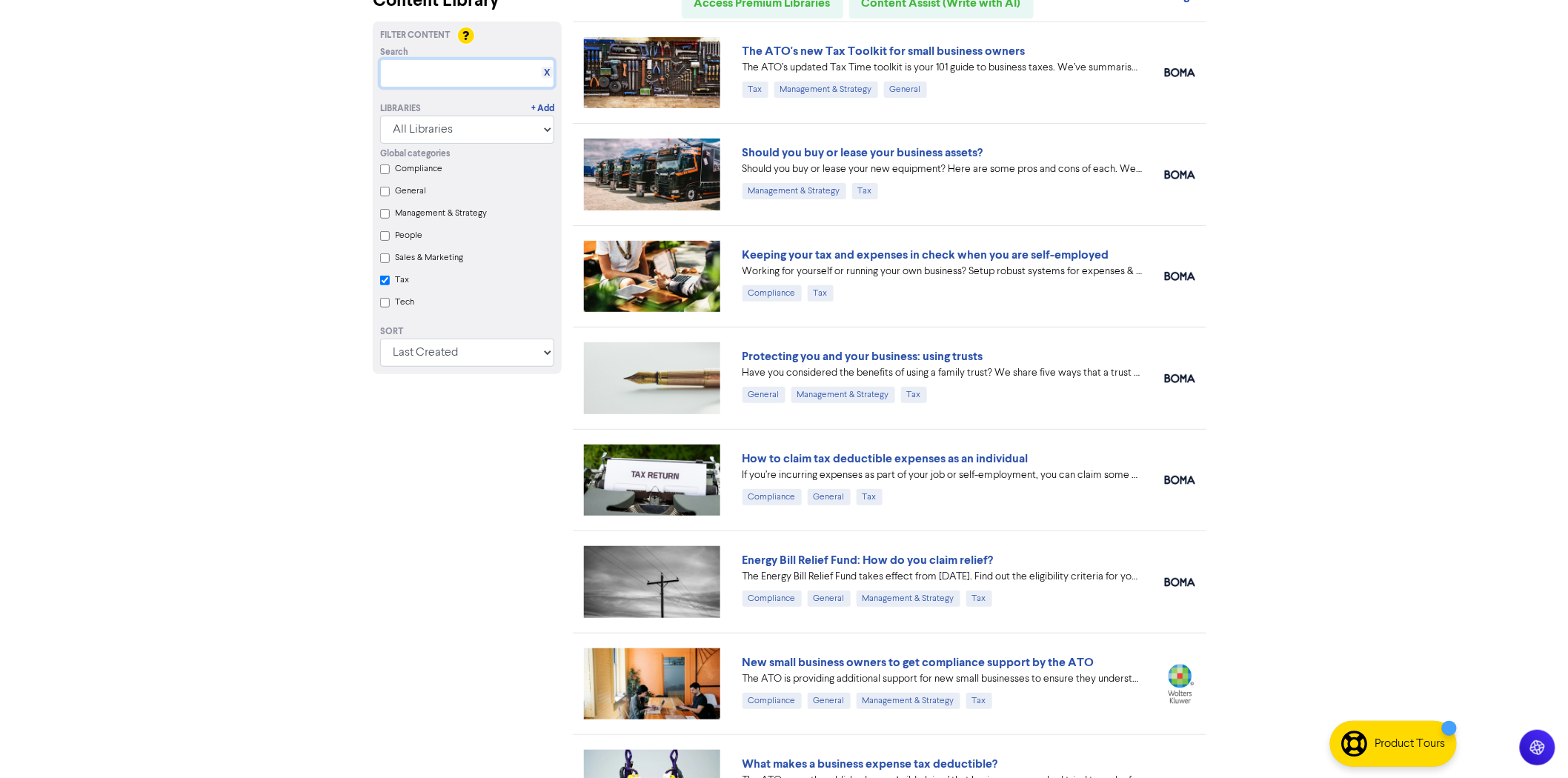
click at [467, 77] on input "text" at bounding box center [467, 73] width 174 height 29
type input "instant asset"
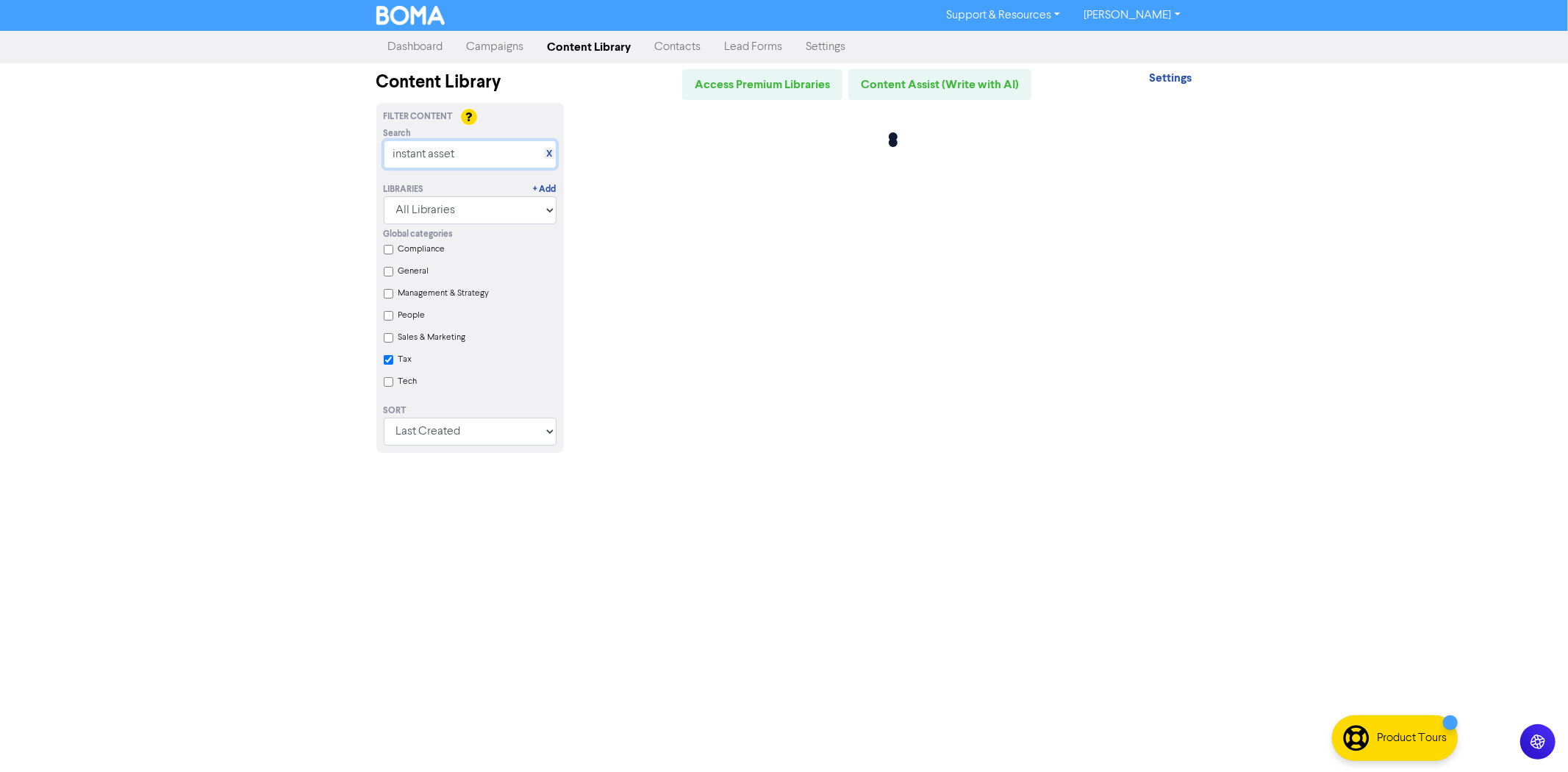
checkbox input "true"
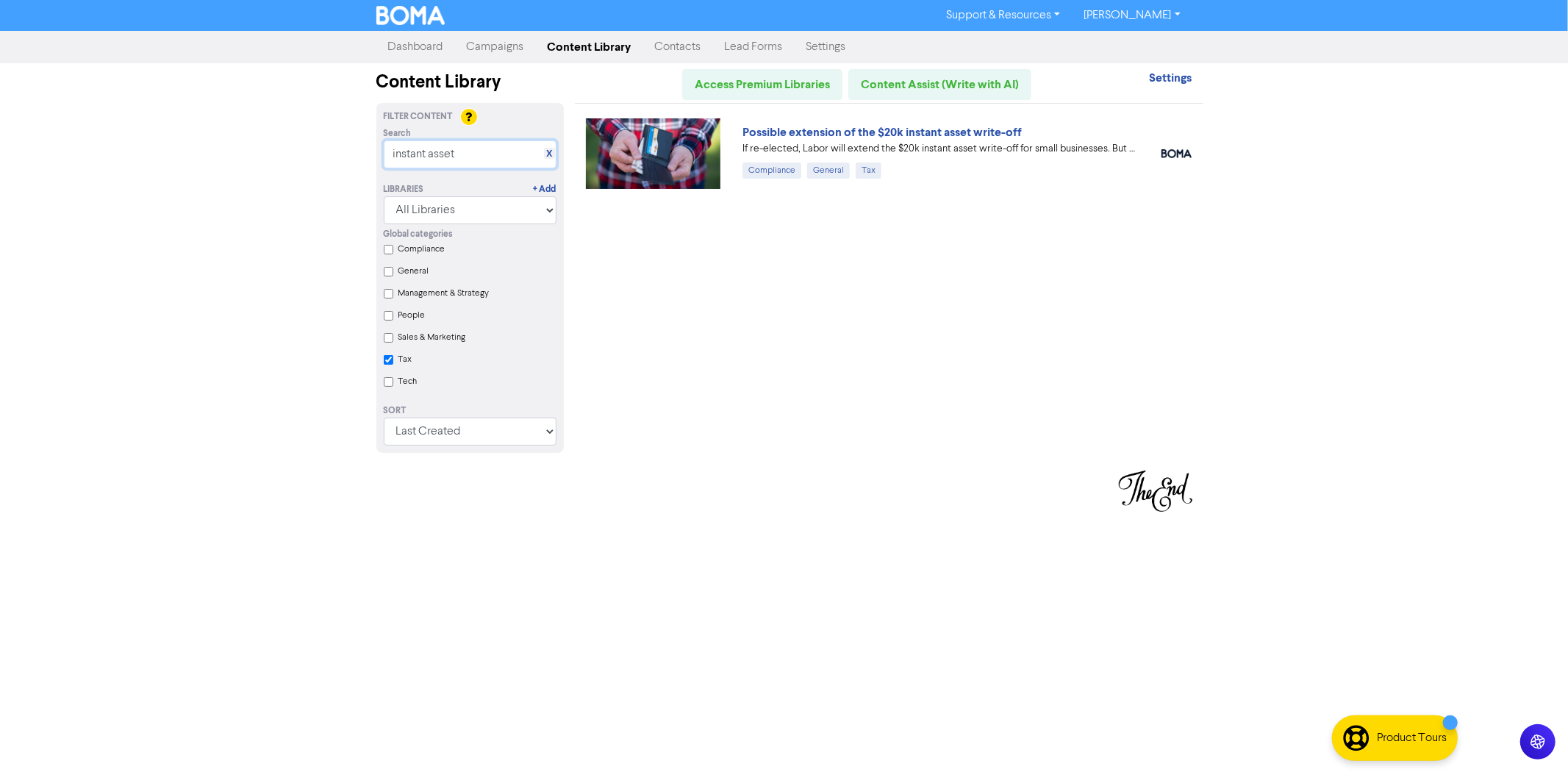
type input "instant asset"
click at [549, 151] on link "X" at bounding box center [549, 155] width 6 height 11
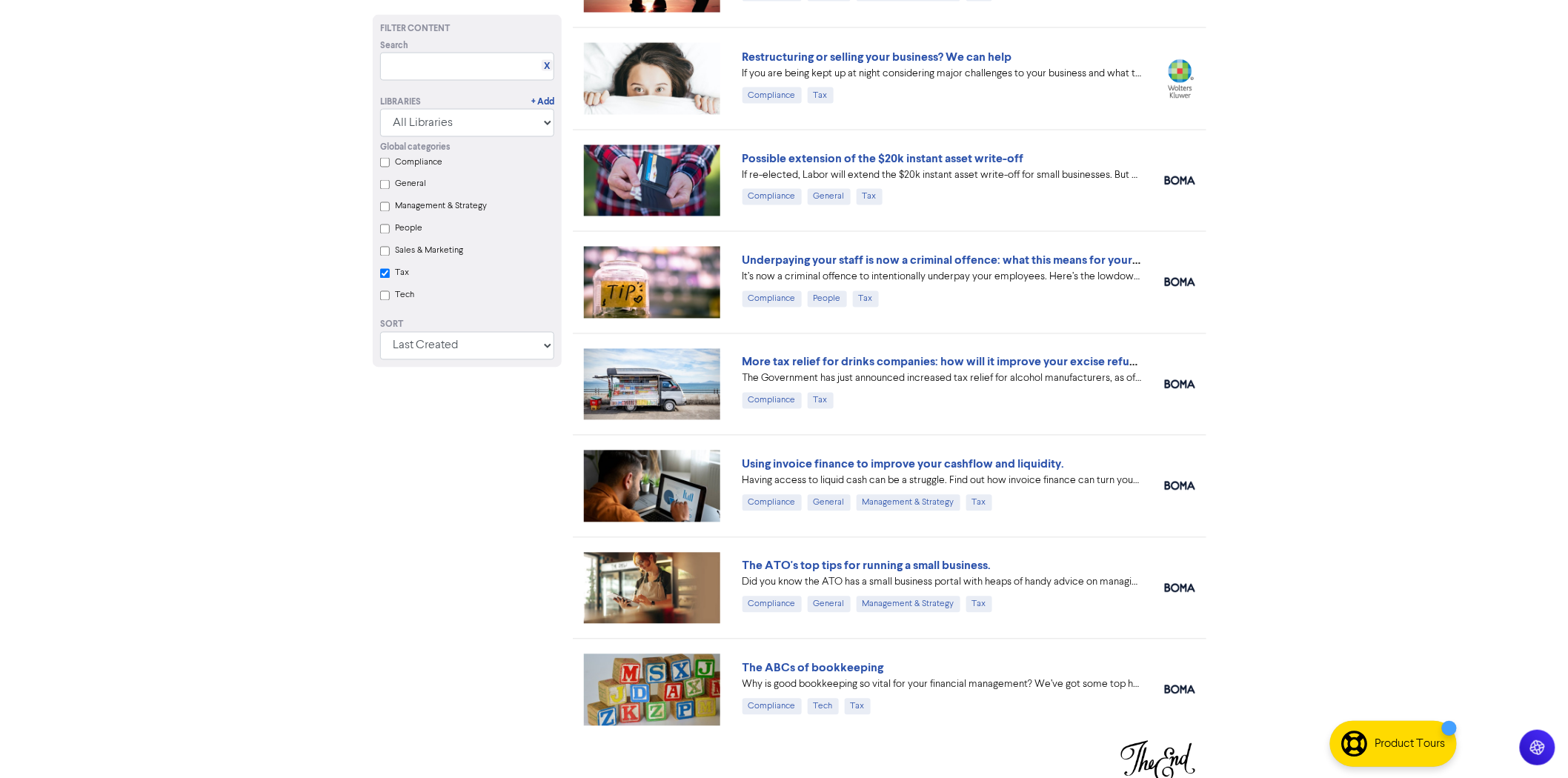
scroll to position [998, 0]
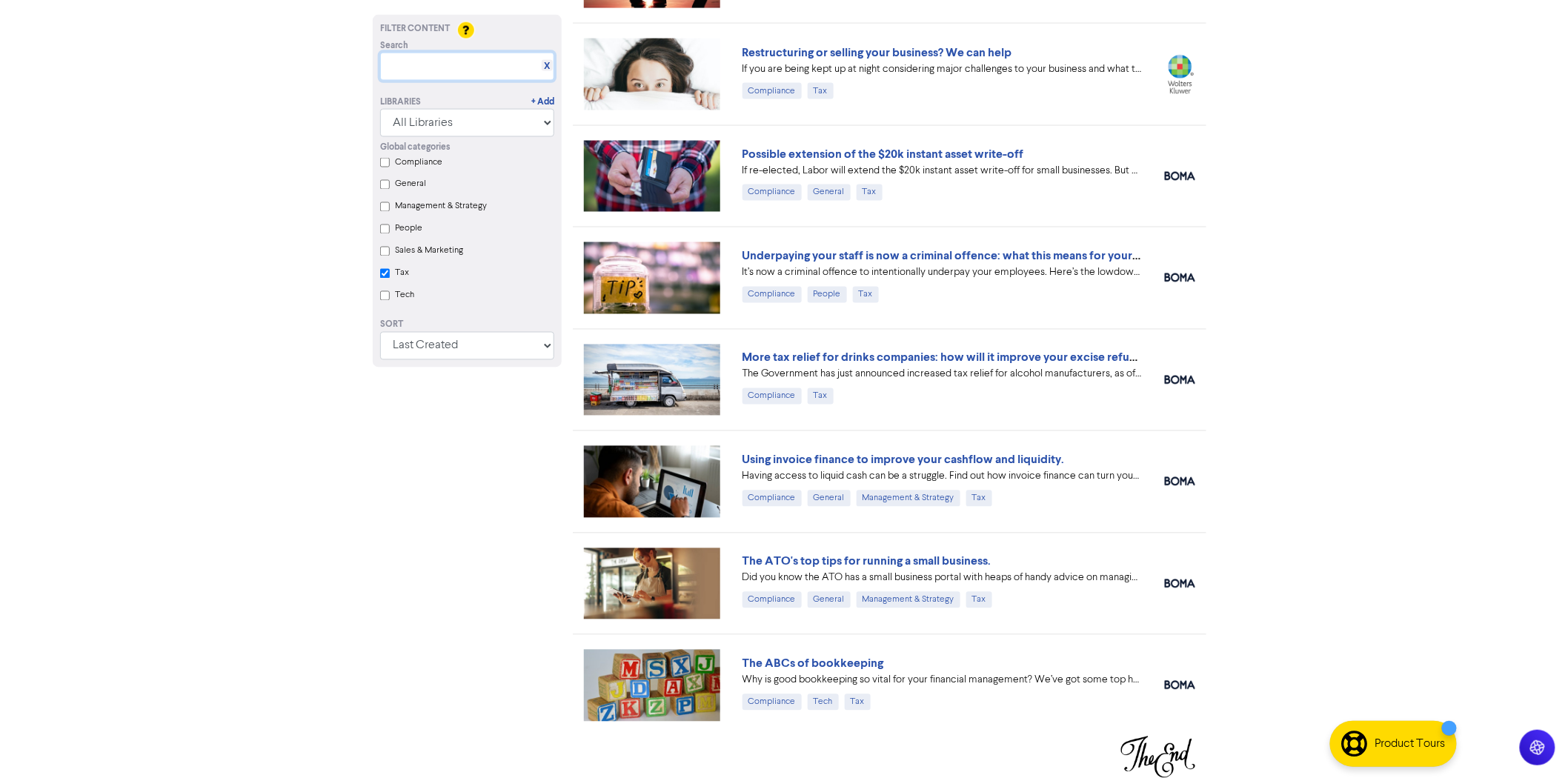
click at [444, 69] on input "text" at bounding box center [467, 67] width 174 height 29
click at [384, 272] on input "Tax" at bounding box center [385, 274] width 10 height 10
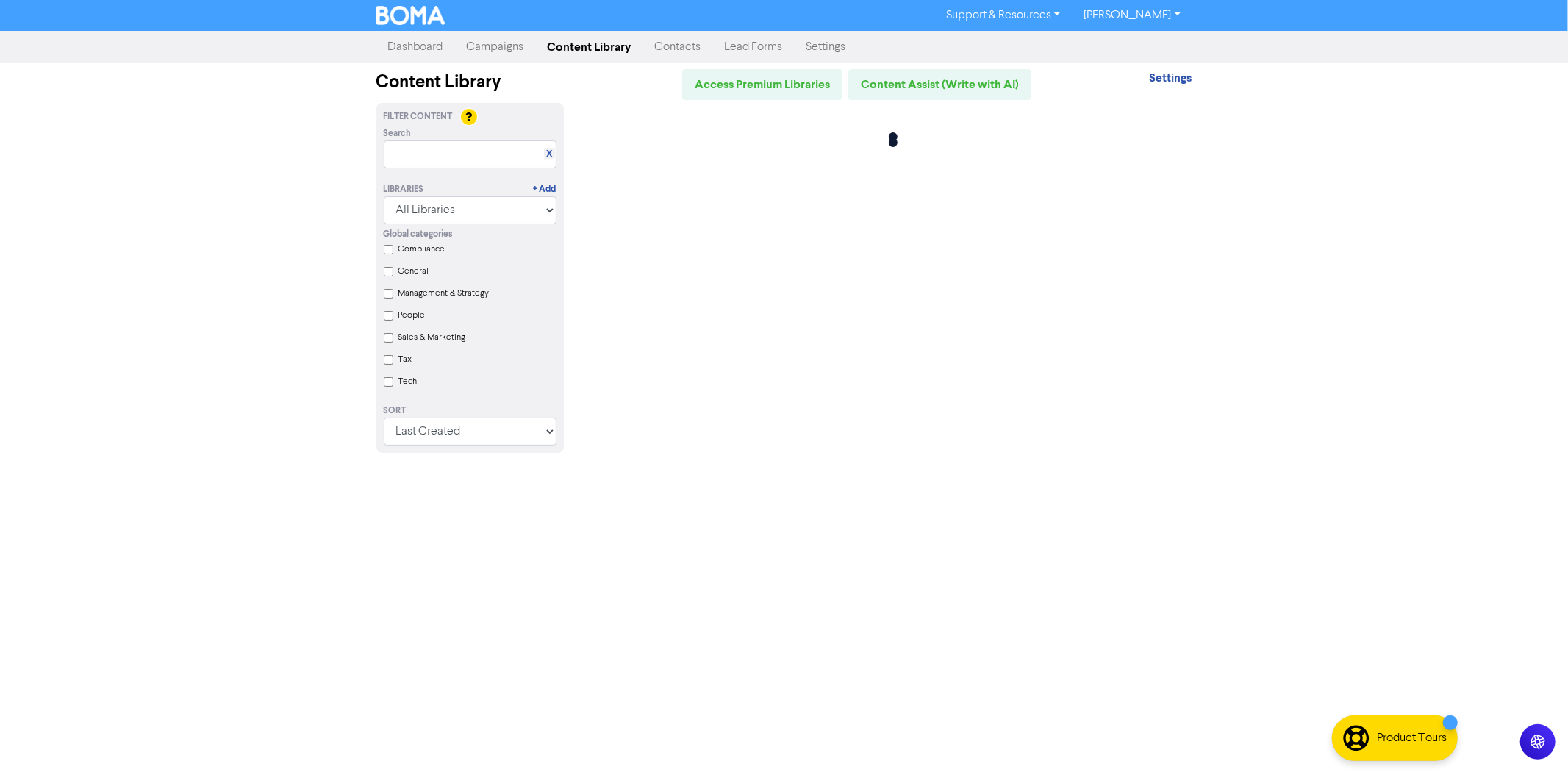
checkbox input "false"
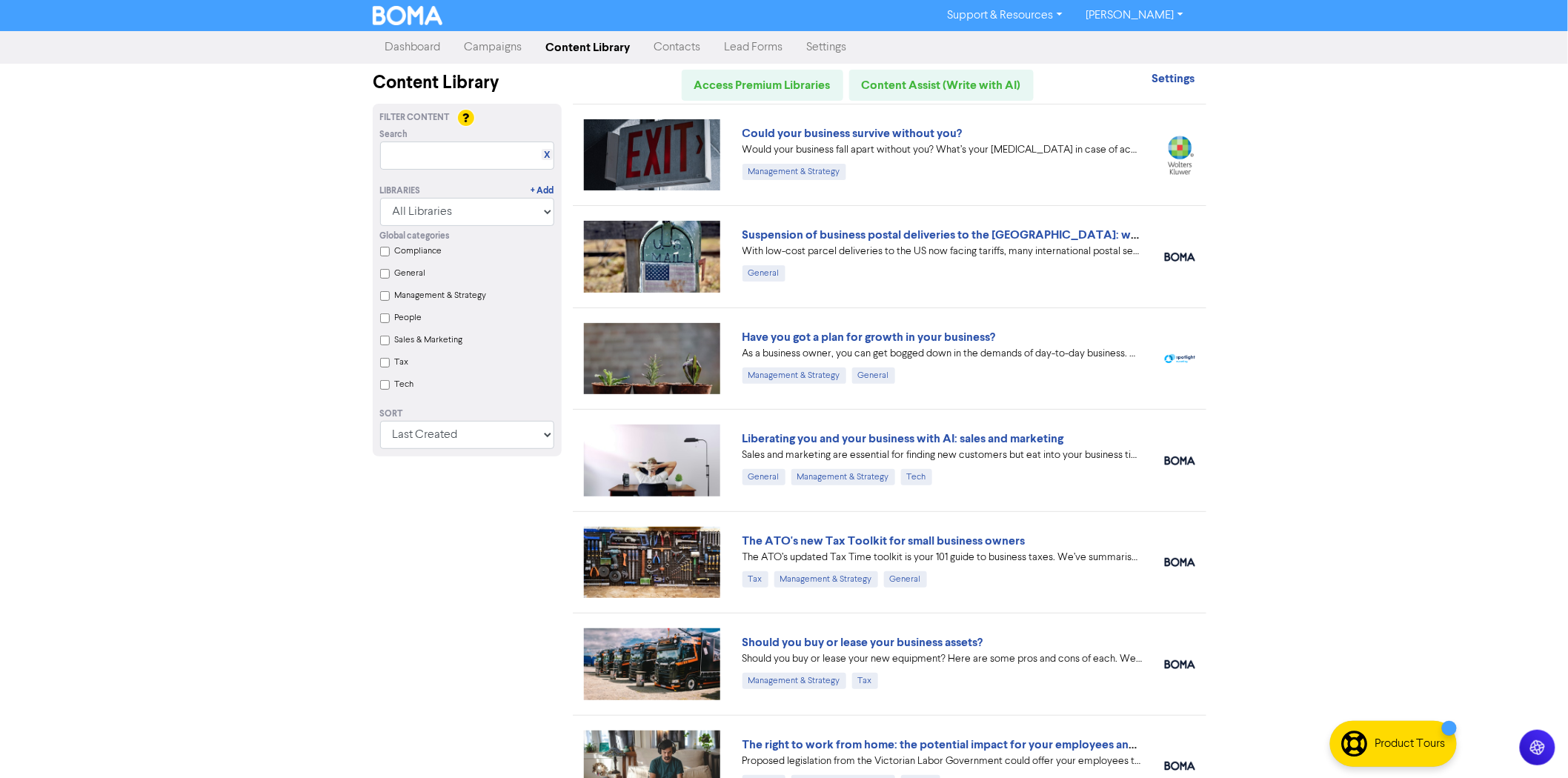
click at [391, 356] on div "Global categories Compliance General Management & Strategy People Sales & Marke…" at bounding box center [467, 312] width 197 height 173
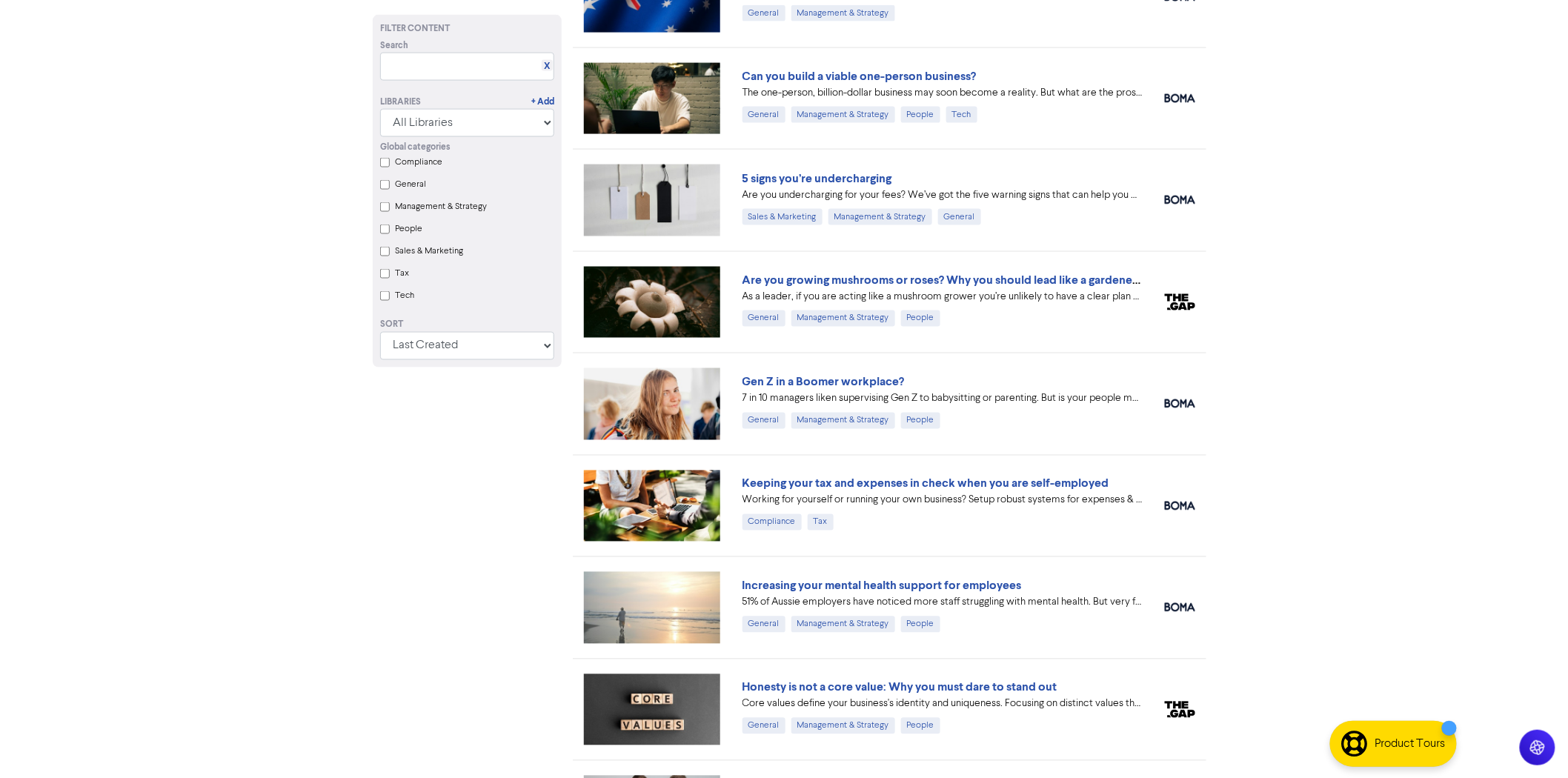
scroll to position [922, 0]
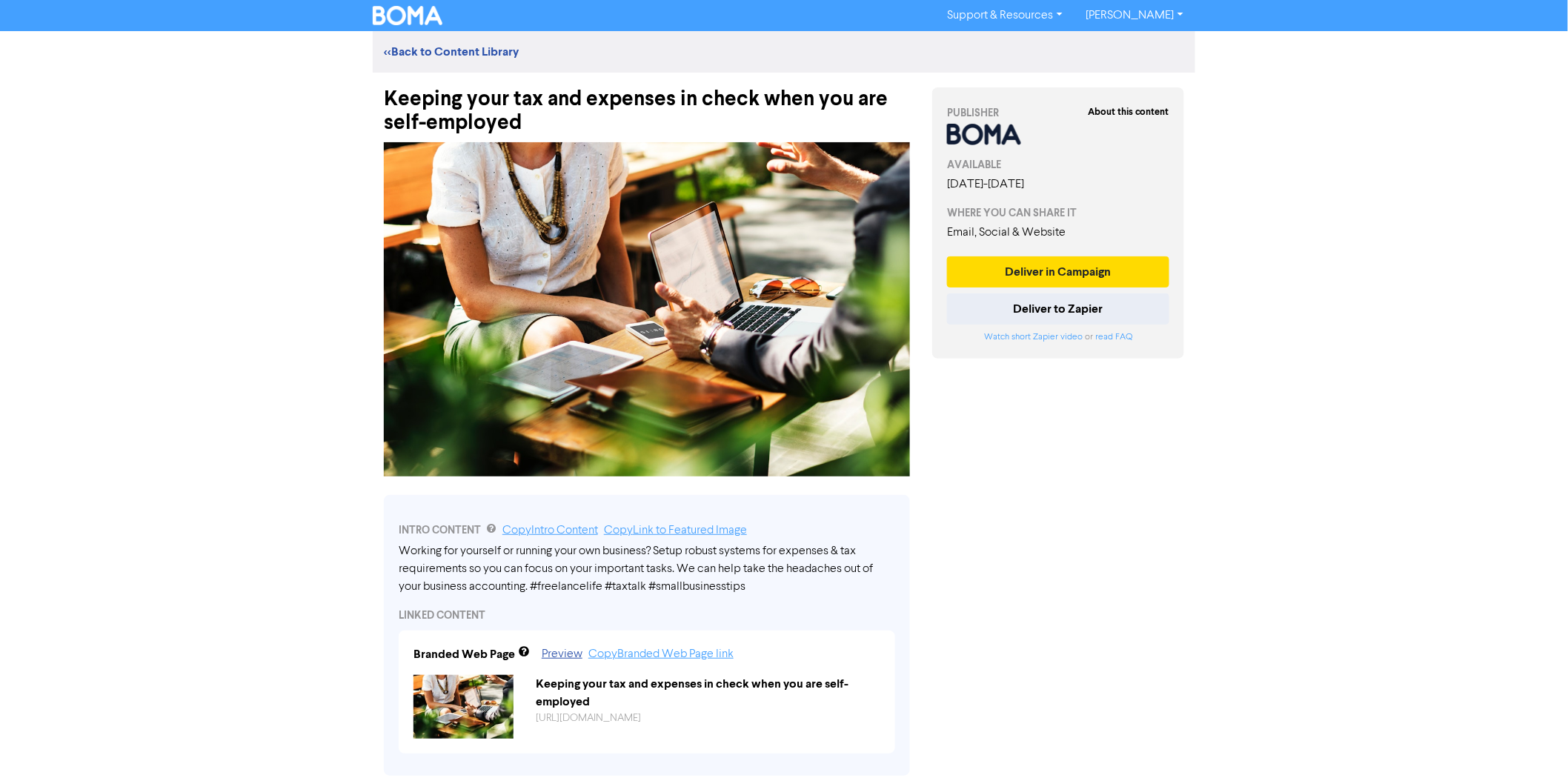
click at [515, 101] on div "Keeping your tax and expenses in check when you are self-employed" at bounding box center [647, 104] width 526 height 62
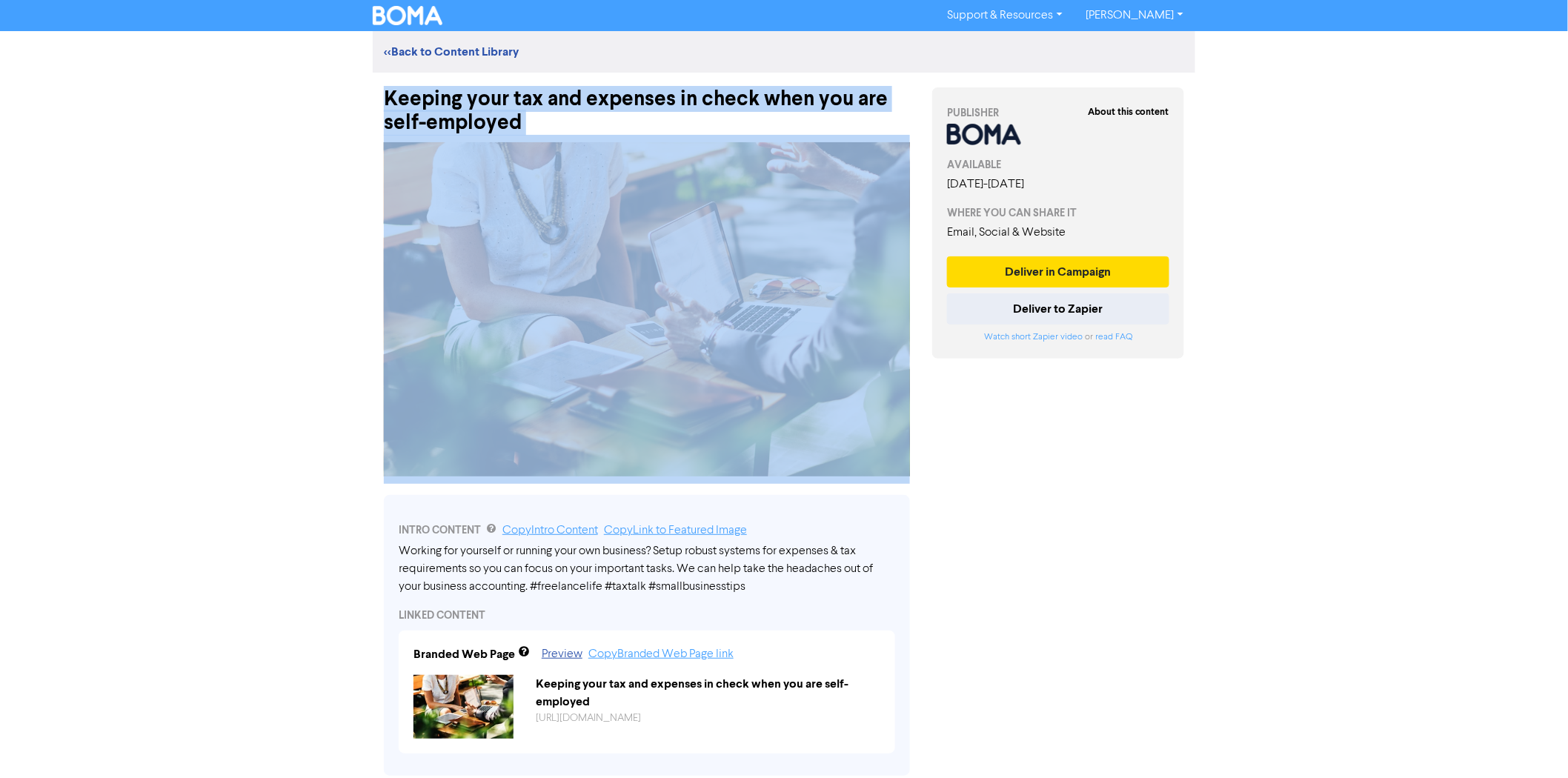
click at [515, 101] on div "Keeping your tax and expenses in check when you are self-employed" at bounding box center [647, 104] width 526 height 62
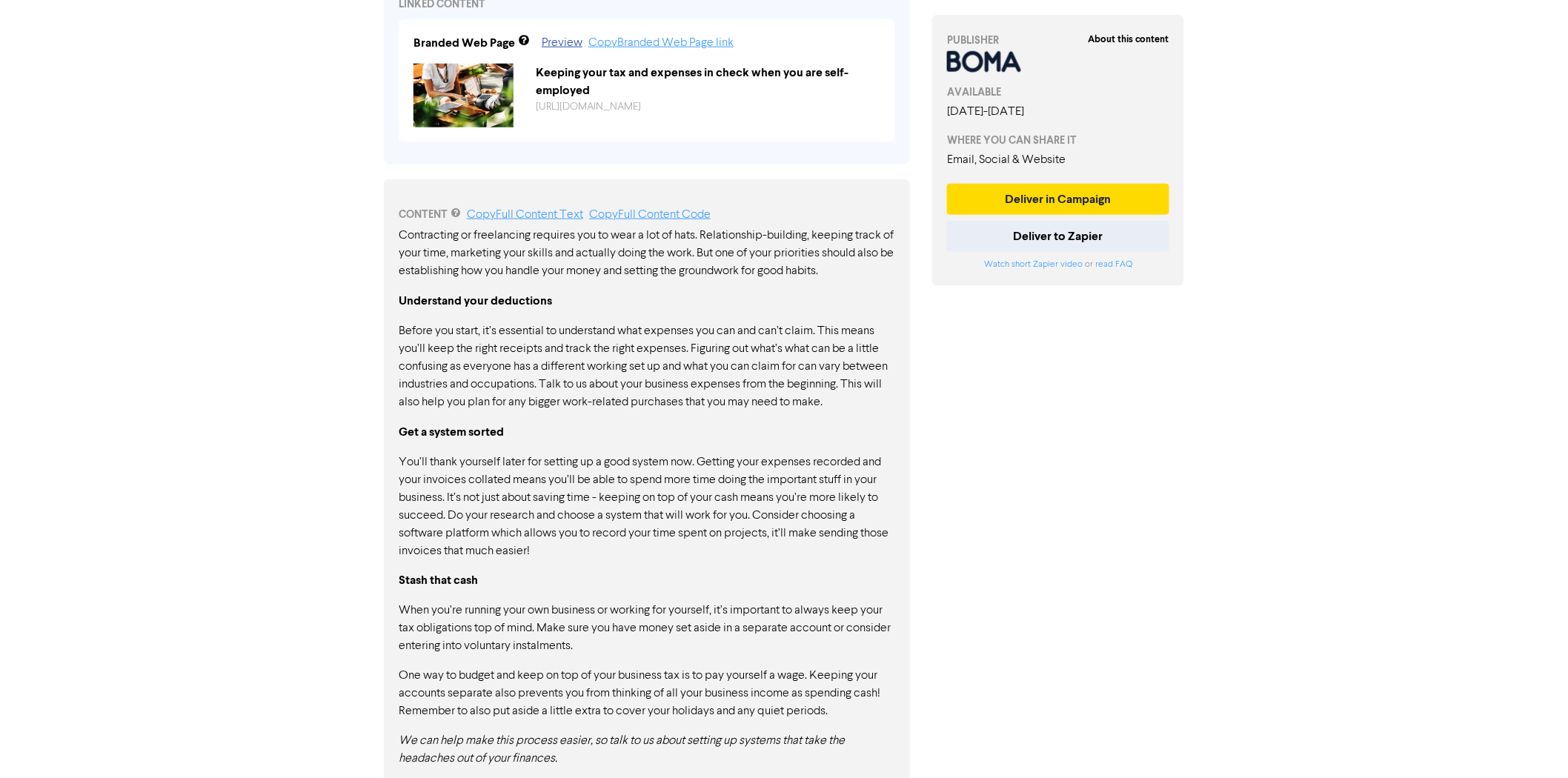
scroll to position [629, 0]
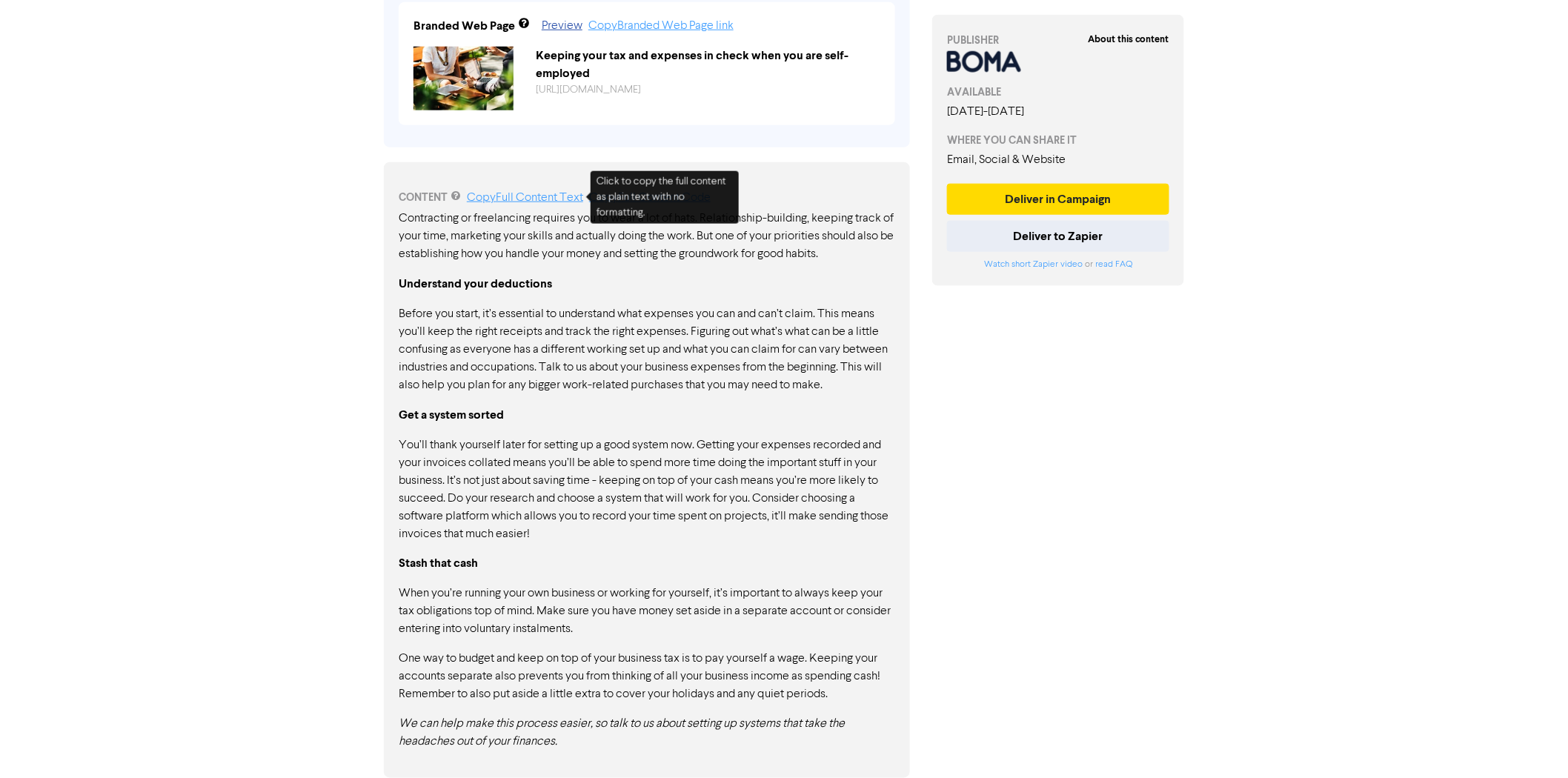
click at [494, 226] on p "Contracting or freelancing requires you to wear a lot of hats. Relationship-bui…" at bounding box center [647, 236] width 497 height 53
click at [509, 271] on div "Contracting or freelancing requires you to wear a lot of hats. Relationship-bui…" at bounding box center [647, 480] width 497 height 542
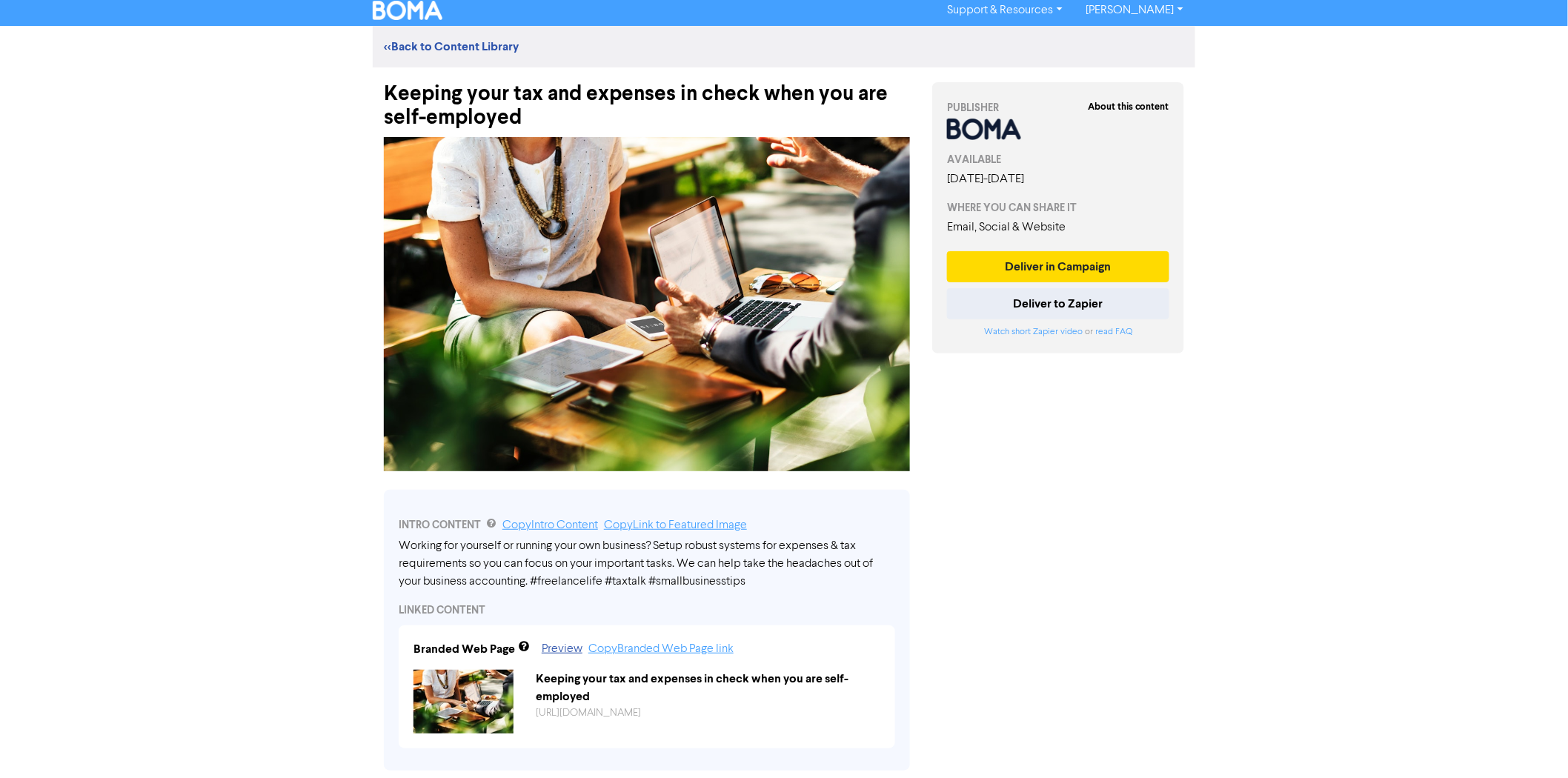
scroll to position [0, 0]
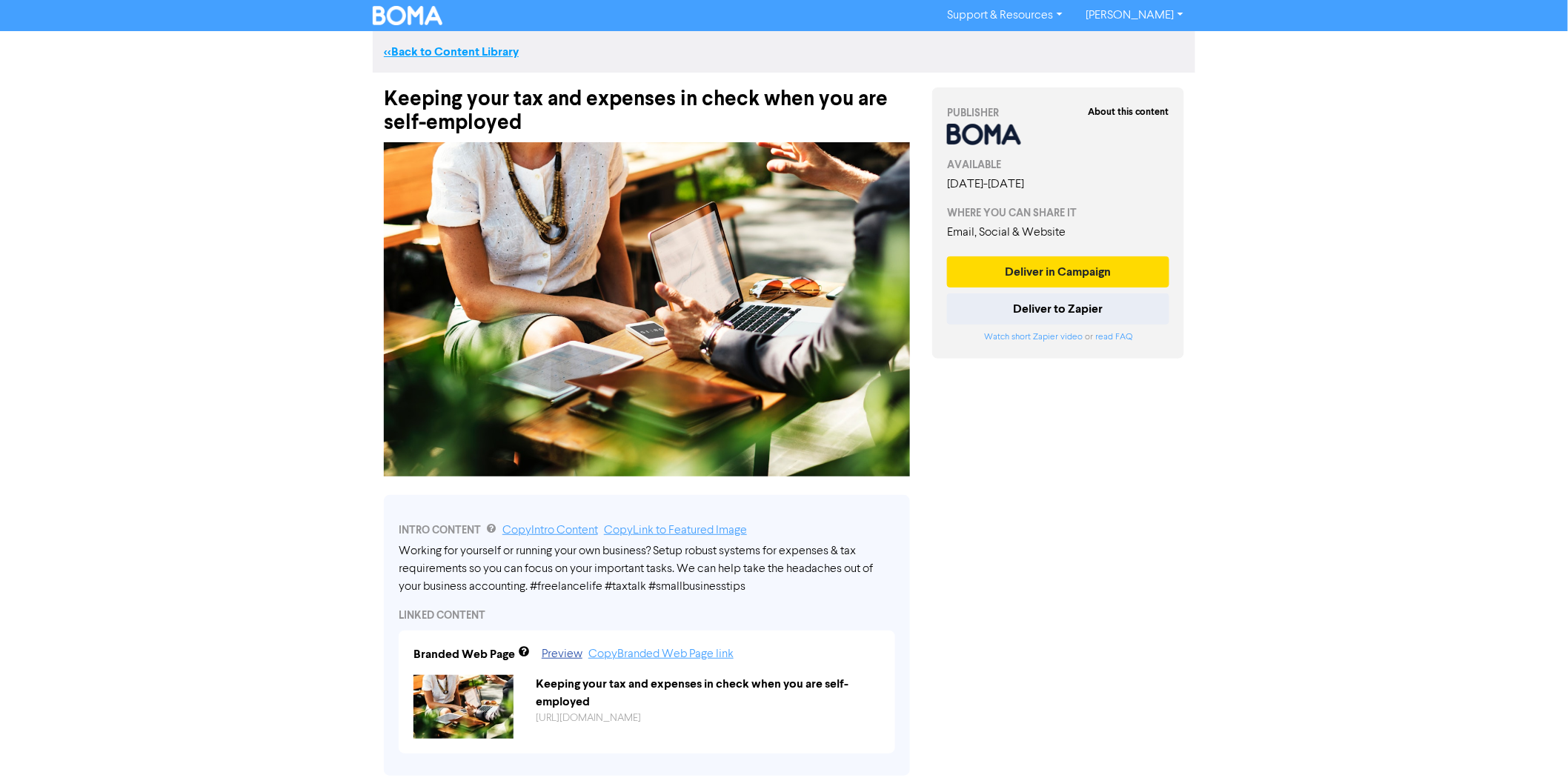
click at [447, 48] on link "<< Back to Content Library" at bounding box center [451, 52] width 135 height 15
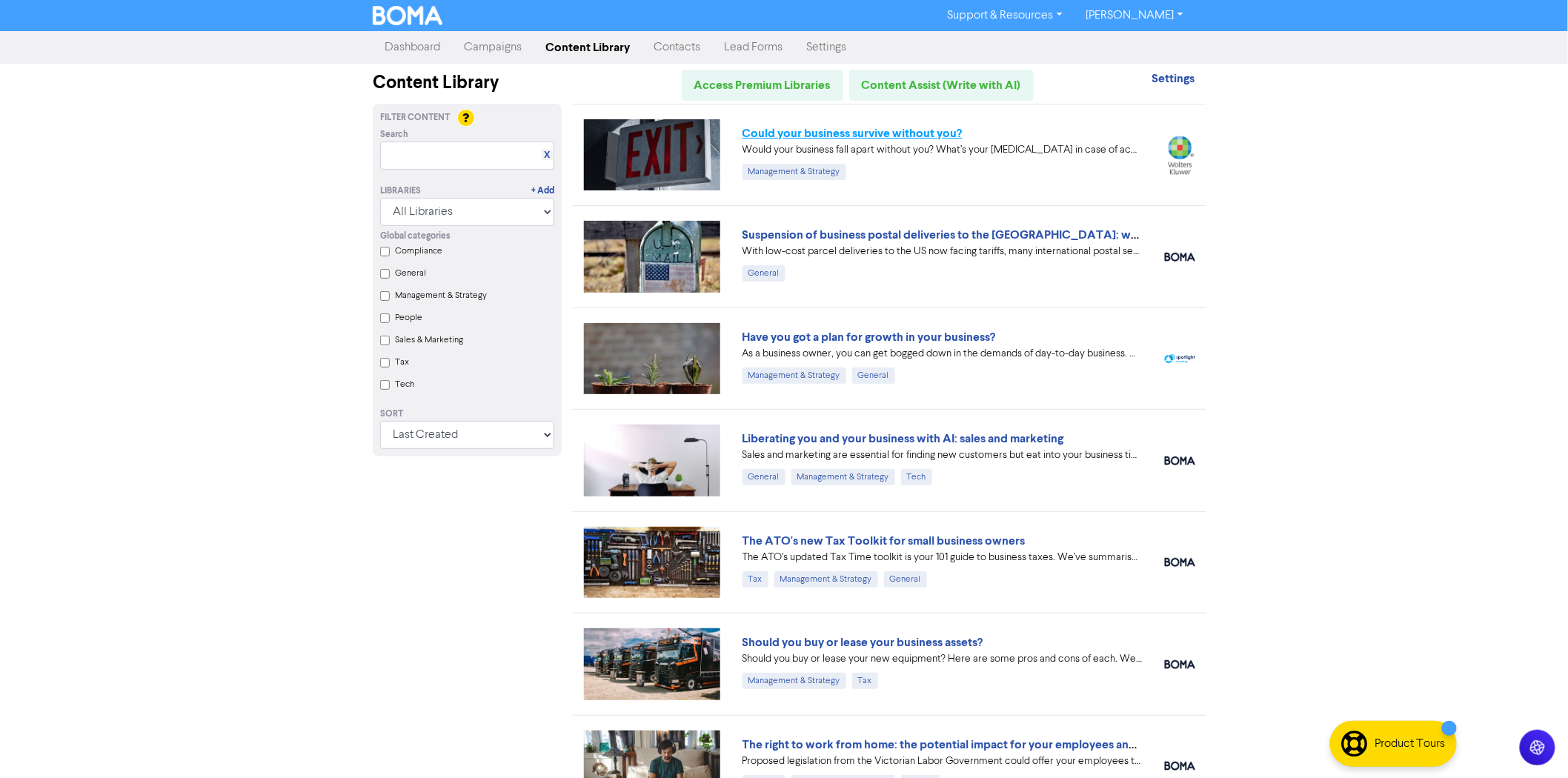
click at [907, 131] on link "Could your business survive without you?" at bounding box center [853, 133] width 220 height 15
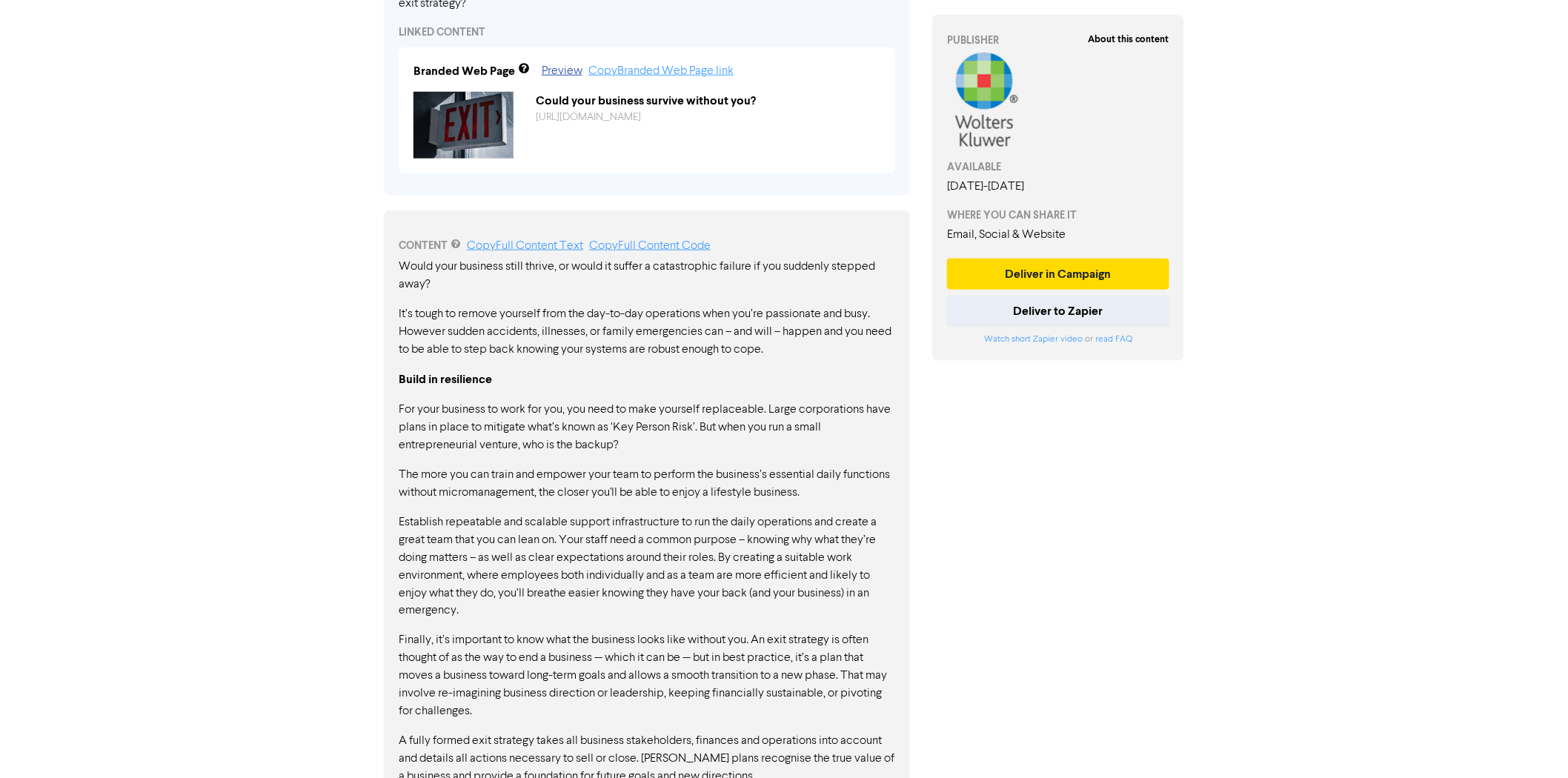
scroll to position [810, 0]
